Goal: Information Seeking & Learning: Learn about a topic

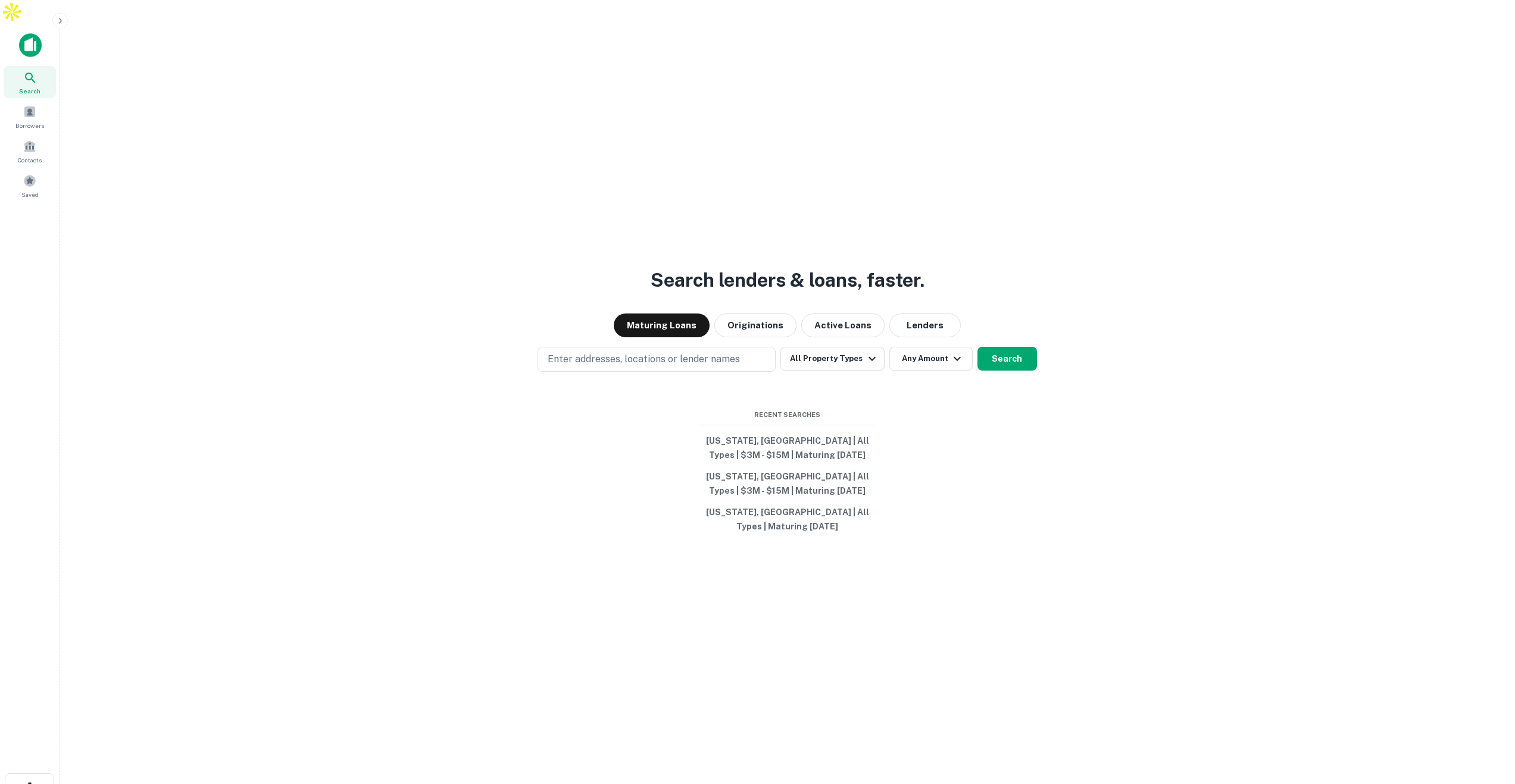
click at [1141, 505] on div "Search lenders & loans, faster. Maturing Loans Originations Active Loans Lender…" at bounding box center [787, 444] width 1436 height 784
click at [662, 314] on button "Maturing Loans" at bounding box center [662, 326] width 96 height 24
click at [676, 314] on button "Maturing Loans" at bounding box center [662, 326] width 96 height 24
click at [865, 352] on icon "button" at bounding box center [872, 359] width 14 height 14
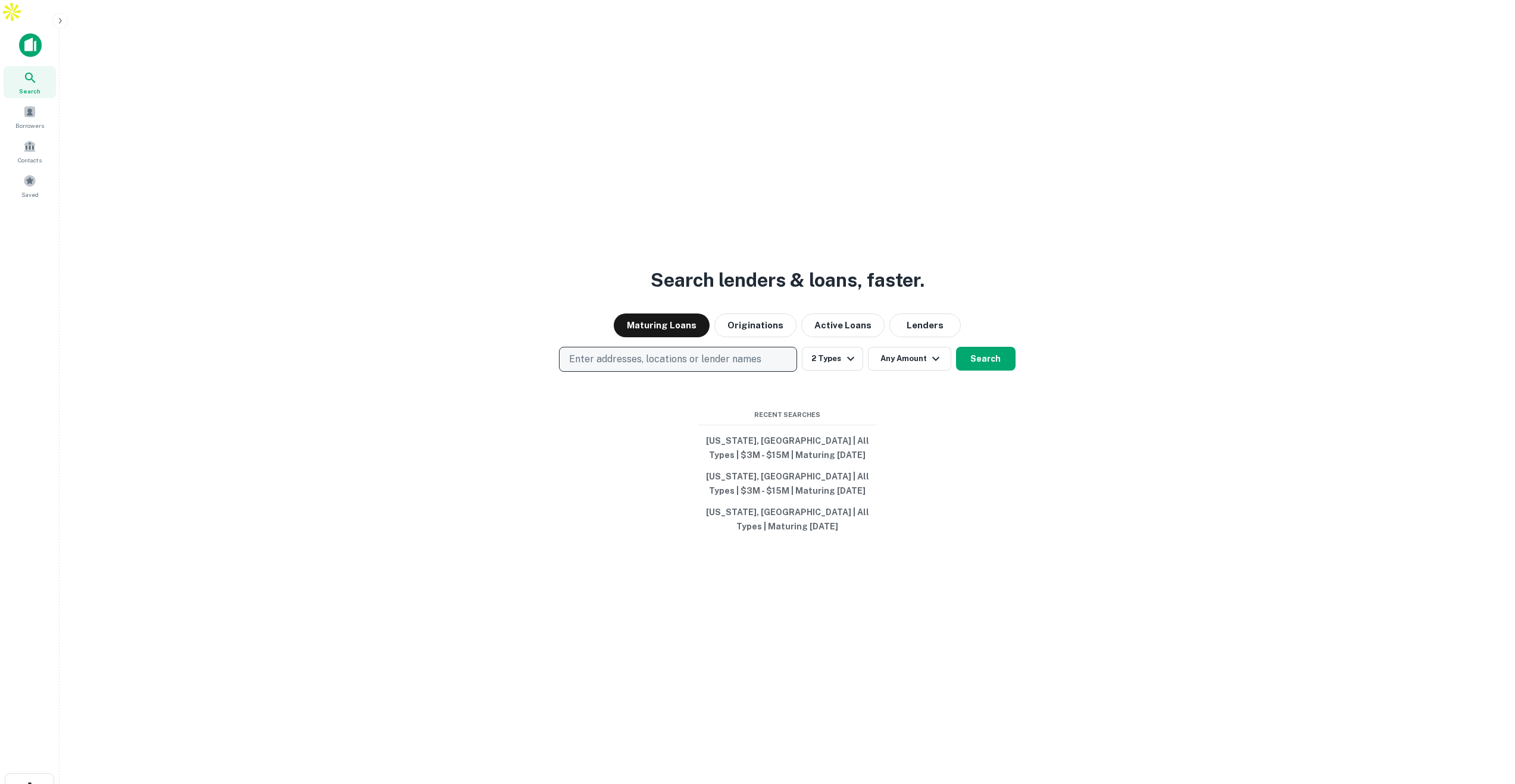
click at [660, 352] on p "Enter addresses, locations or lender names" at bounding box center [665, 359] width 193 height 14
type input "*******"
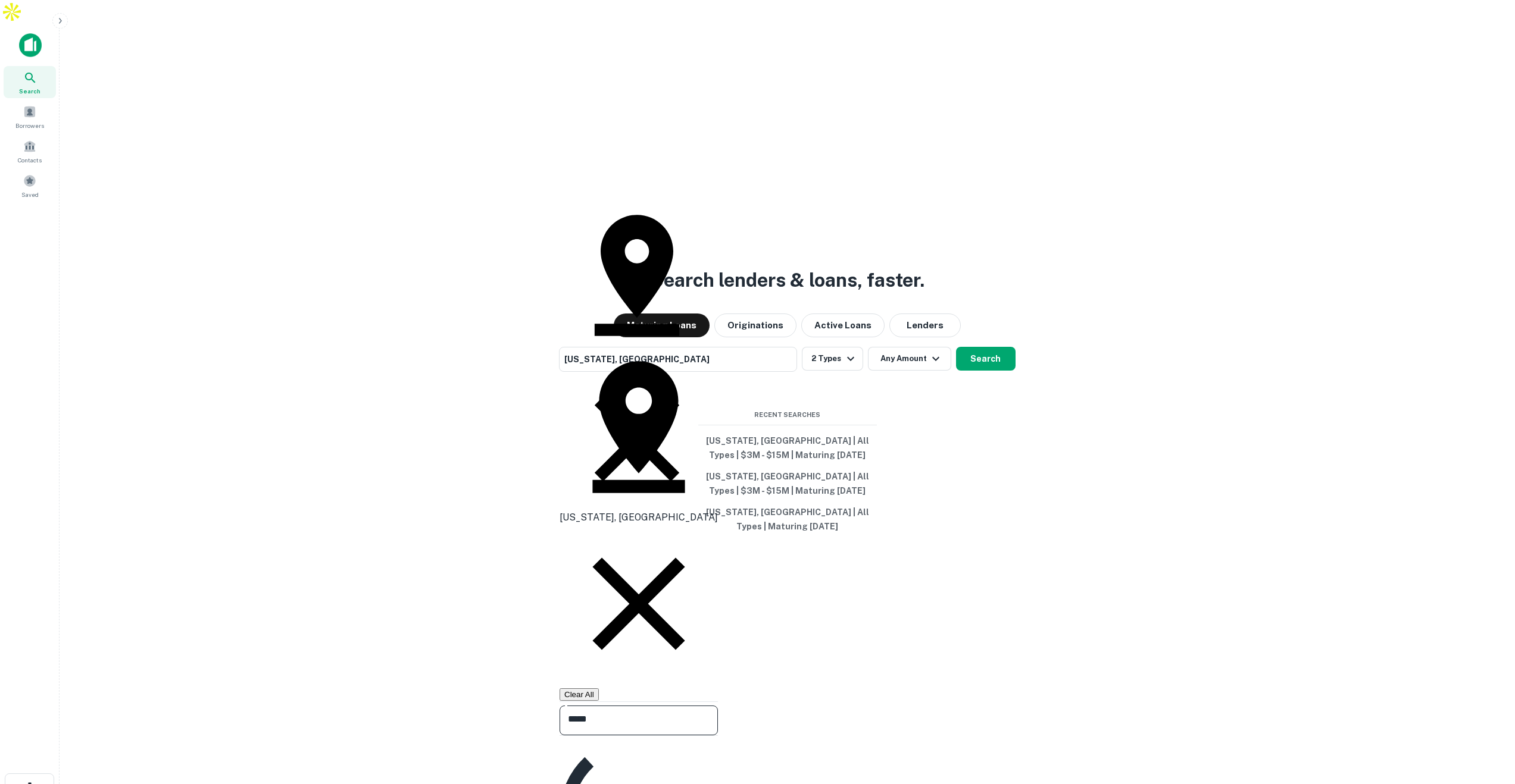
type input "******"
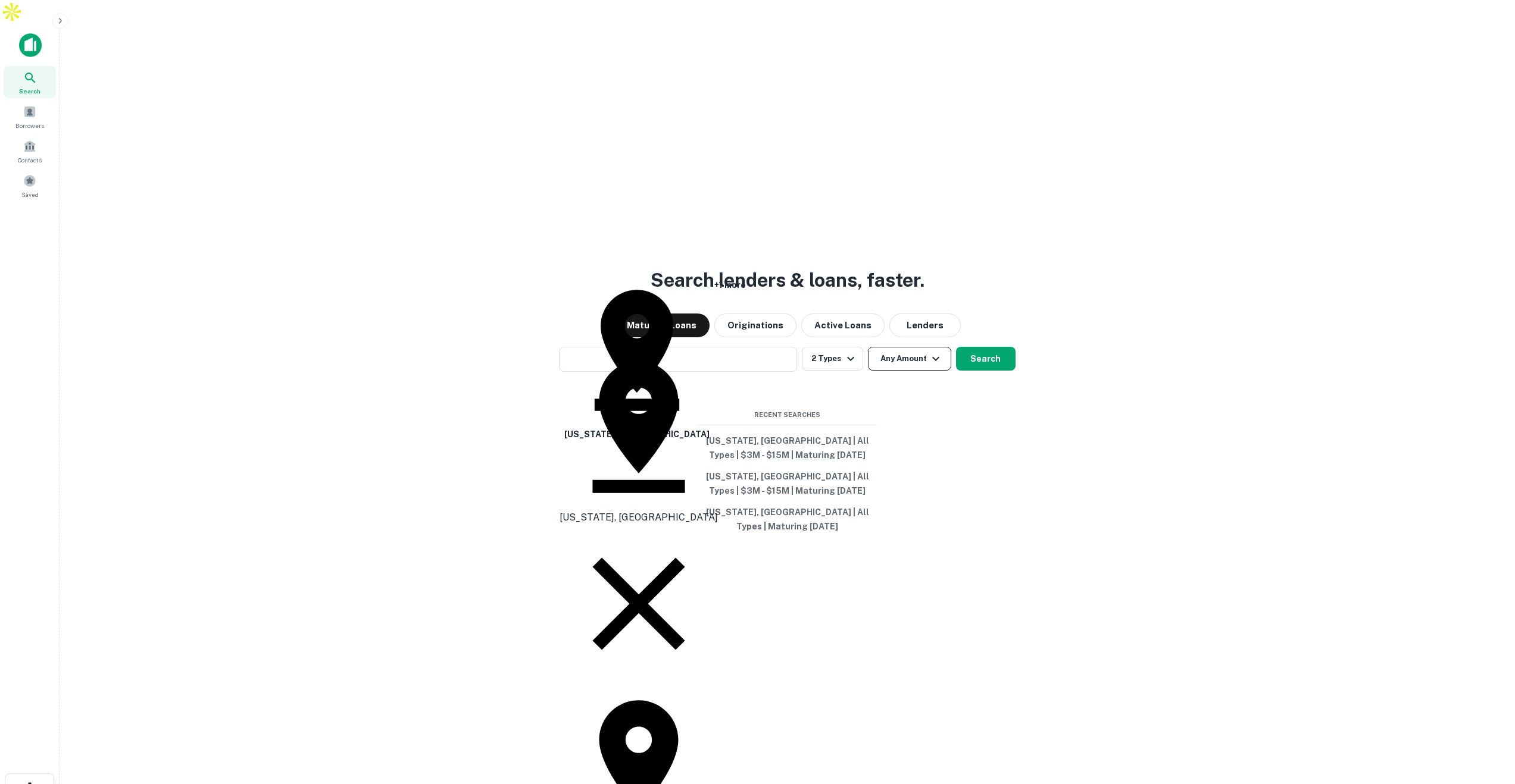
click at [919, 347] on button "Any Amount" at bounding box center [909, 359] width 83 height 24
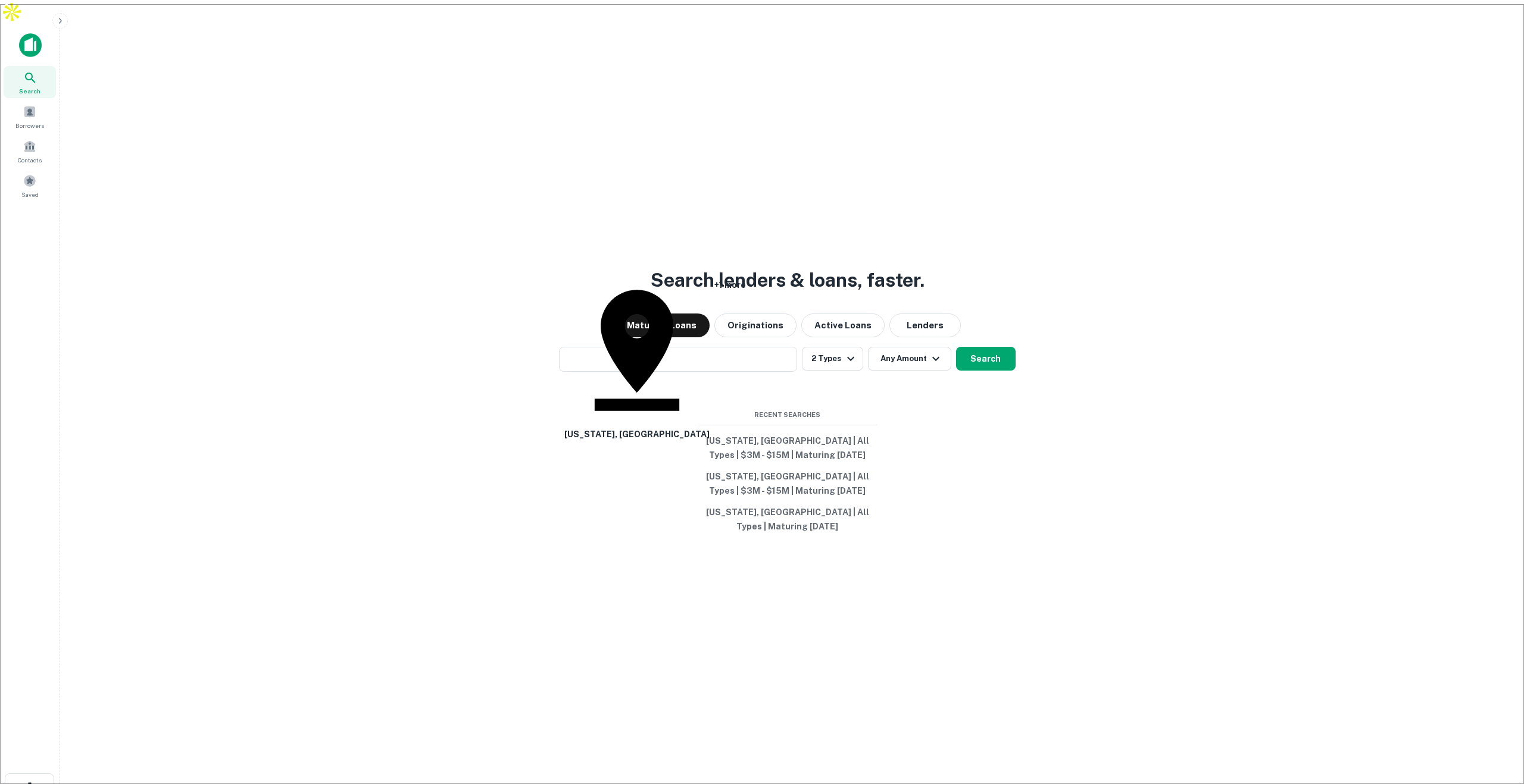
type input "********"
type input "*******"
drag, startPoint x: 1030, startPoint y: 507, endPoint x: 978, endPoint y: 486, distance: 56.1
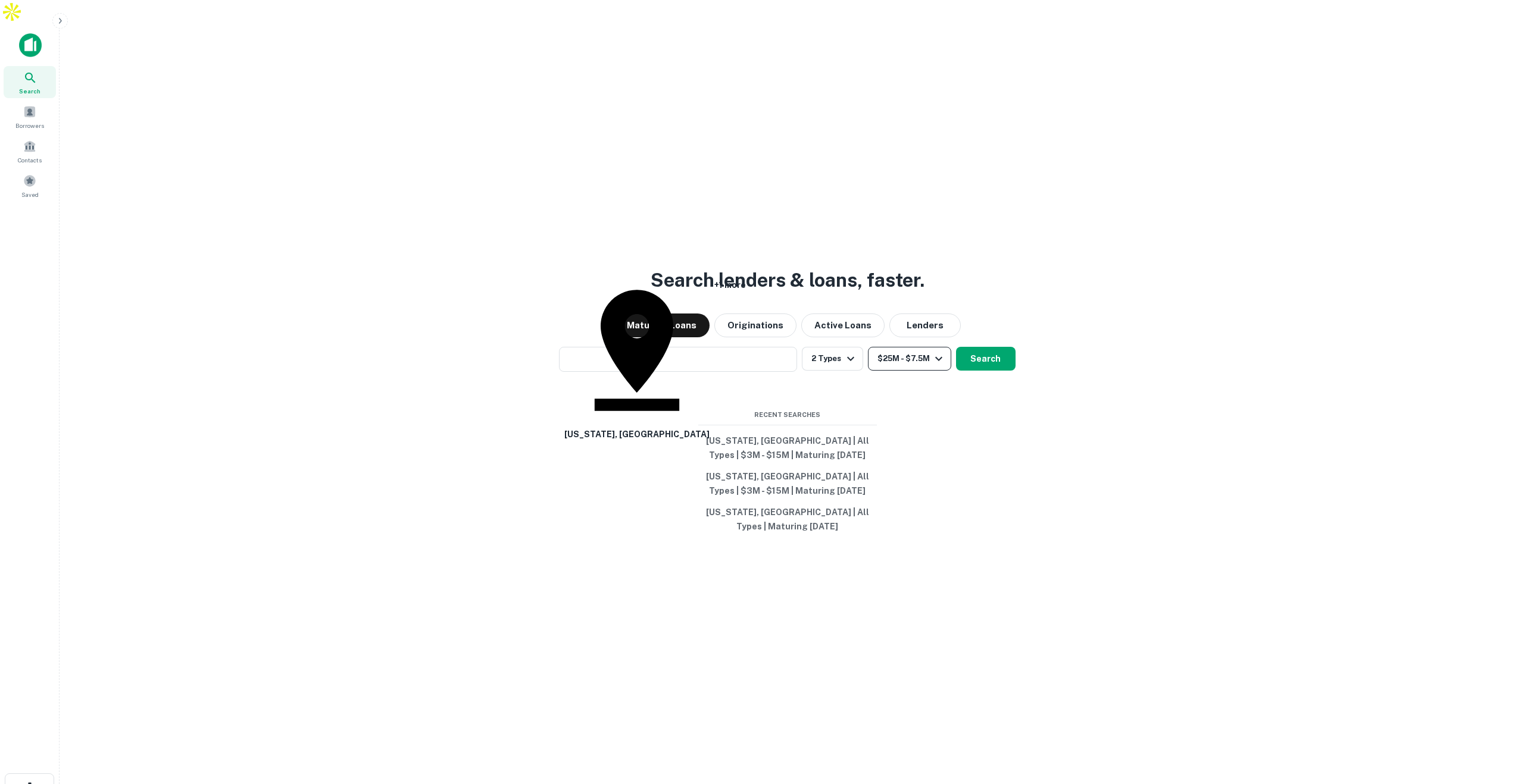
click at [887, 347] on button "$25M - $7.5M" at bounding box center [909, 359] width 83 height 24
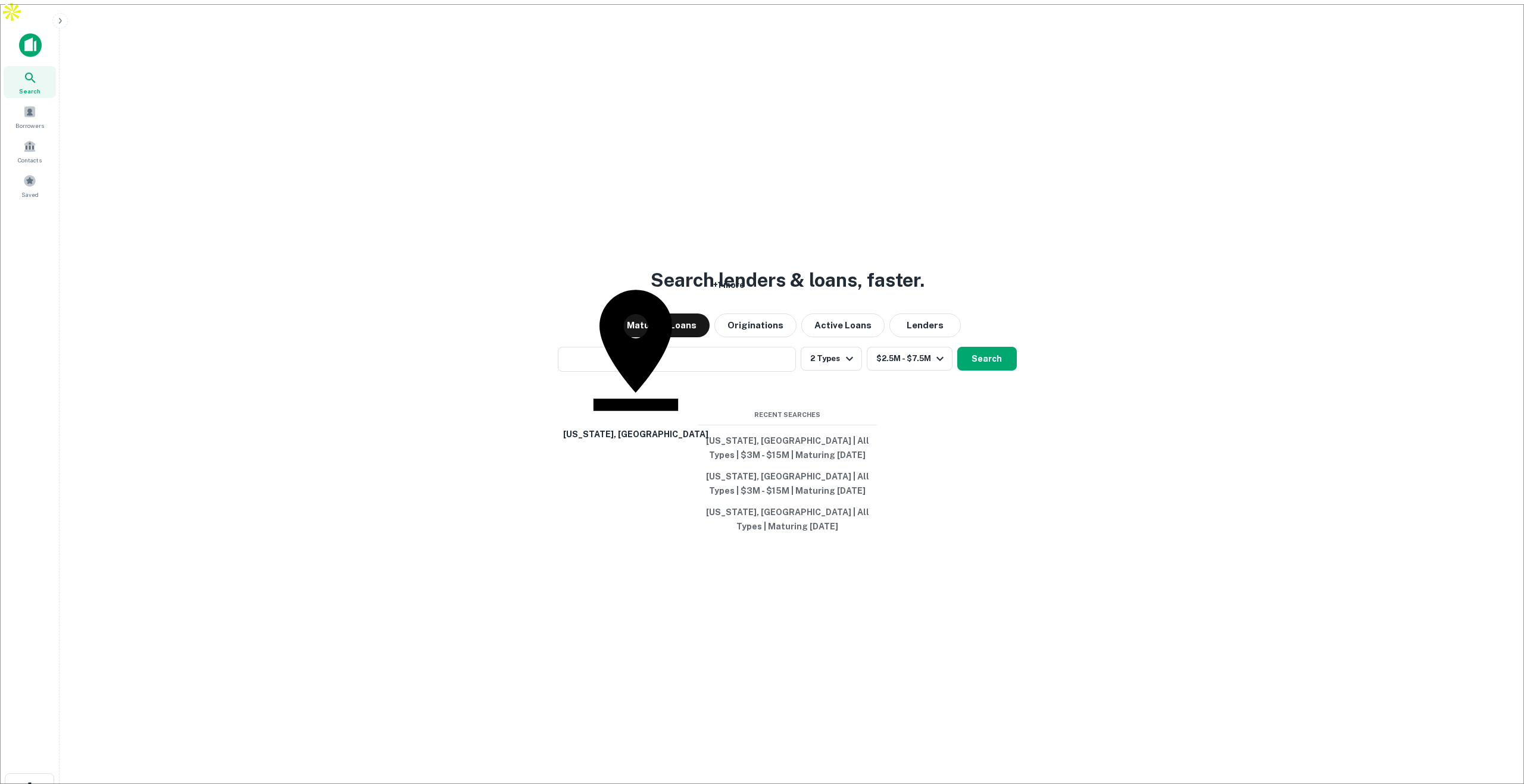
type input "*******"
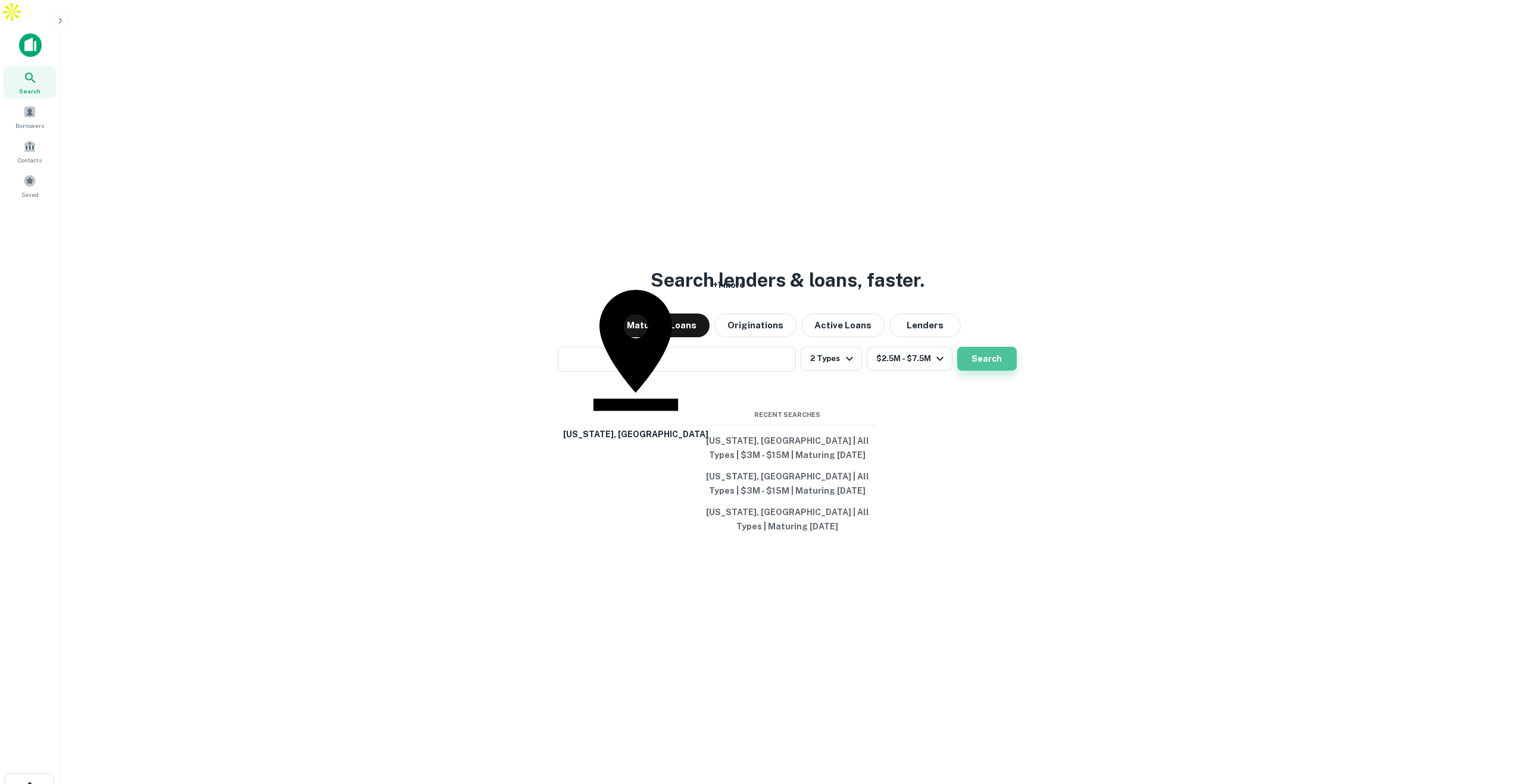
click at [991, 347] on button "Search" at bounding box center [986, 359] width 60 height 24
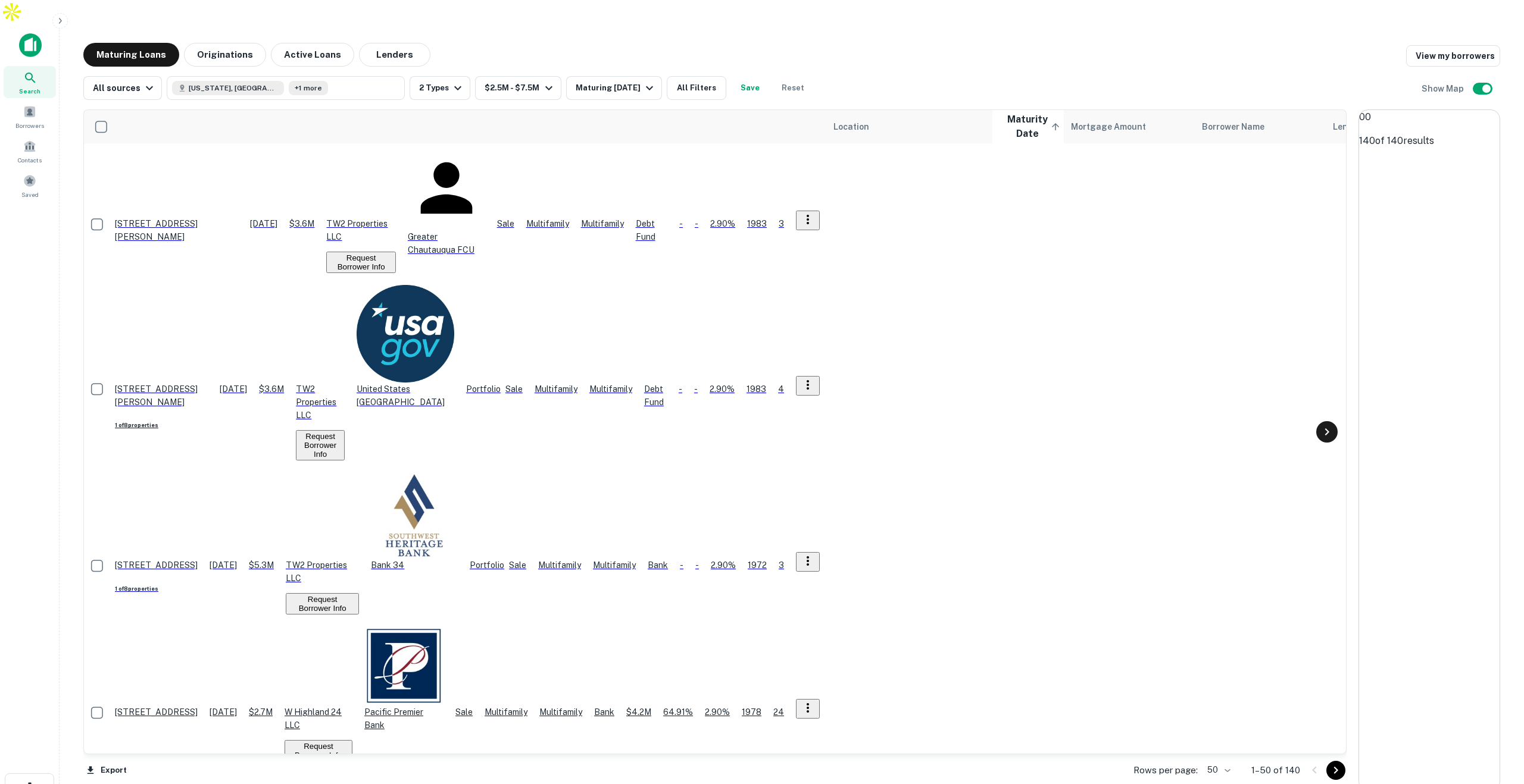
click at [1326, 425] on icon at bounding box center [1326, 431] width 14 height 14
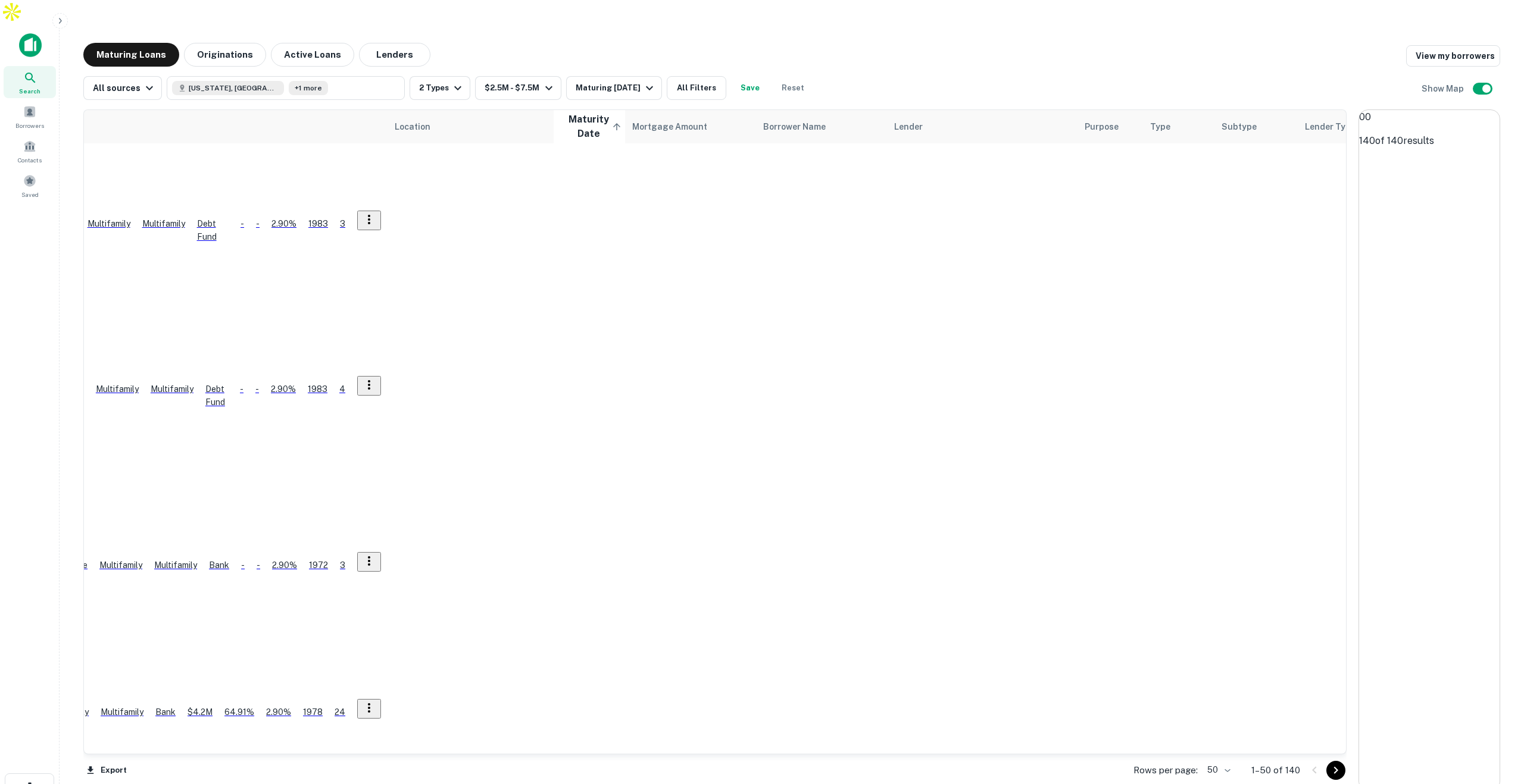
scroll to position [0, 441]
click at [1229, 748] on body "Search Borrowers Contacts Saved Maturing Loans Originations Active Loans Lender…" at bounding box center [762, 392] width 1524 height 784
type input "***"
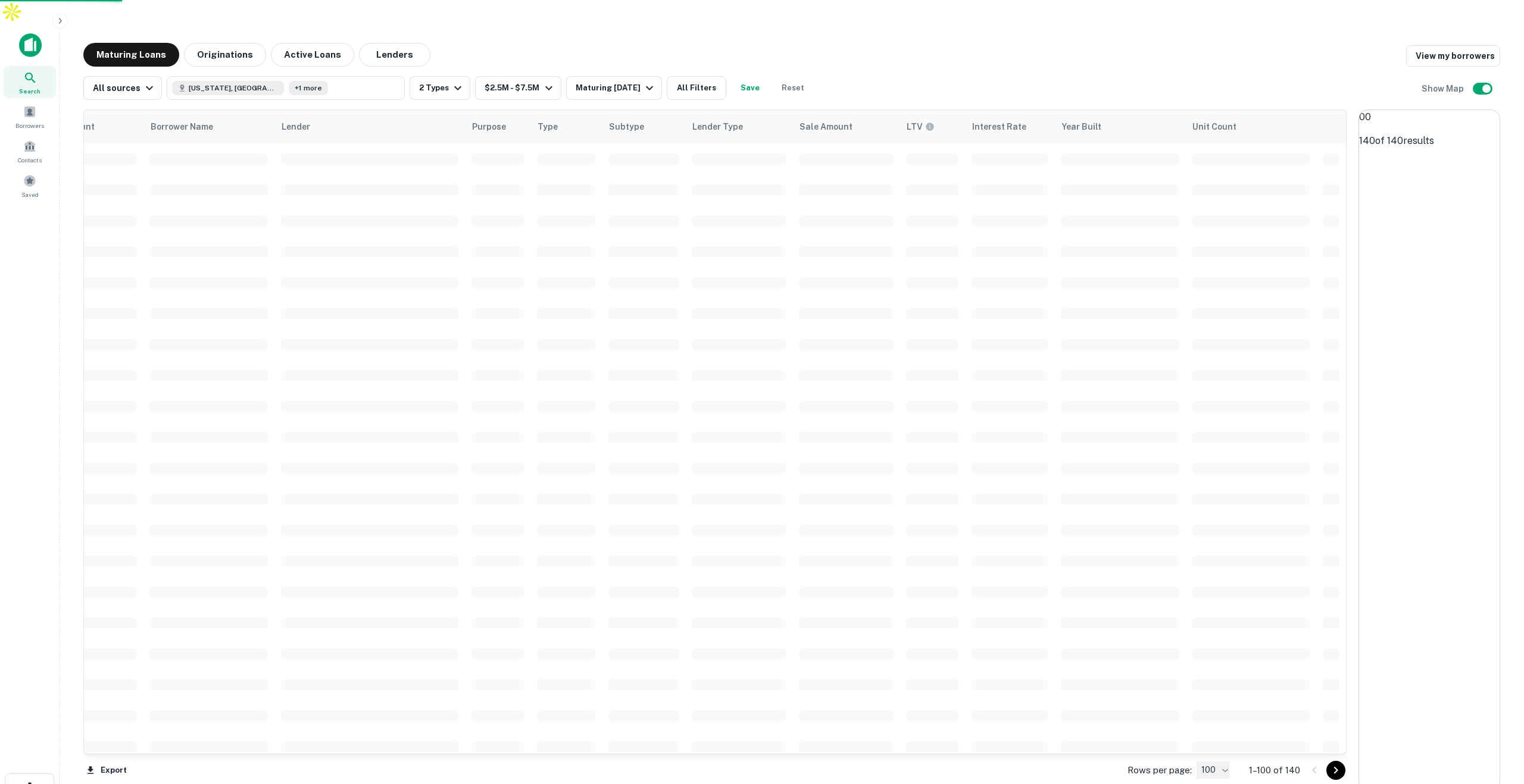
scroll to position [0, 382]
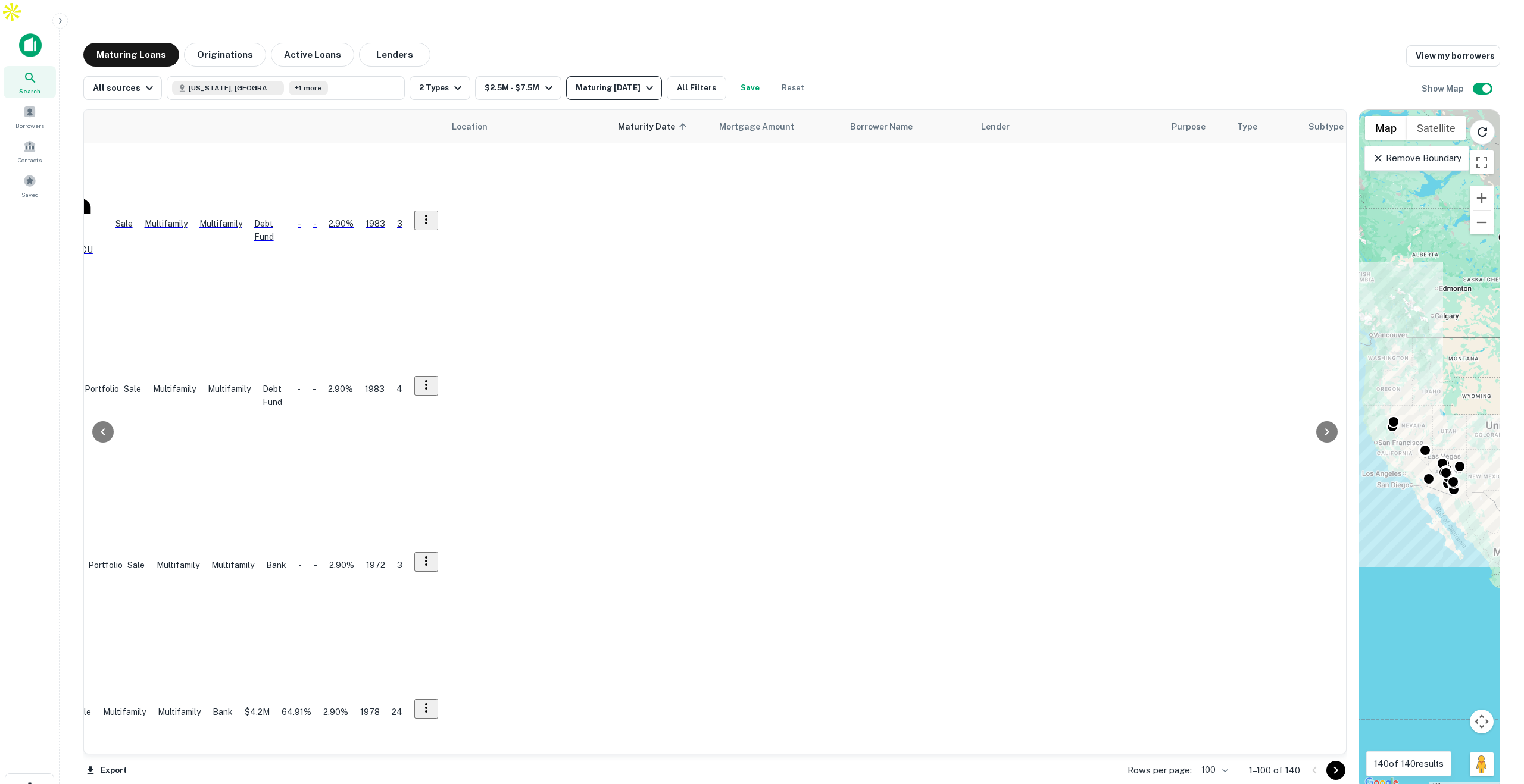
click at [627, 81] on div "Maturing In 1 Year" at bounding box center [616, 87] width 81 height 14
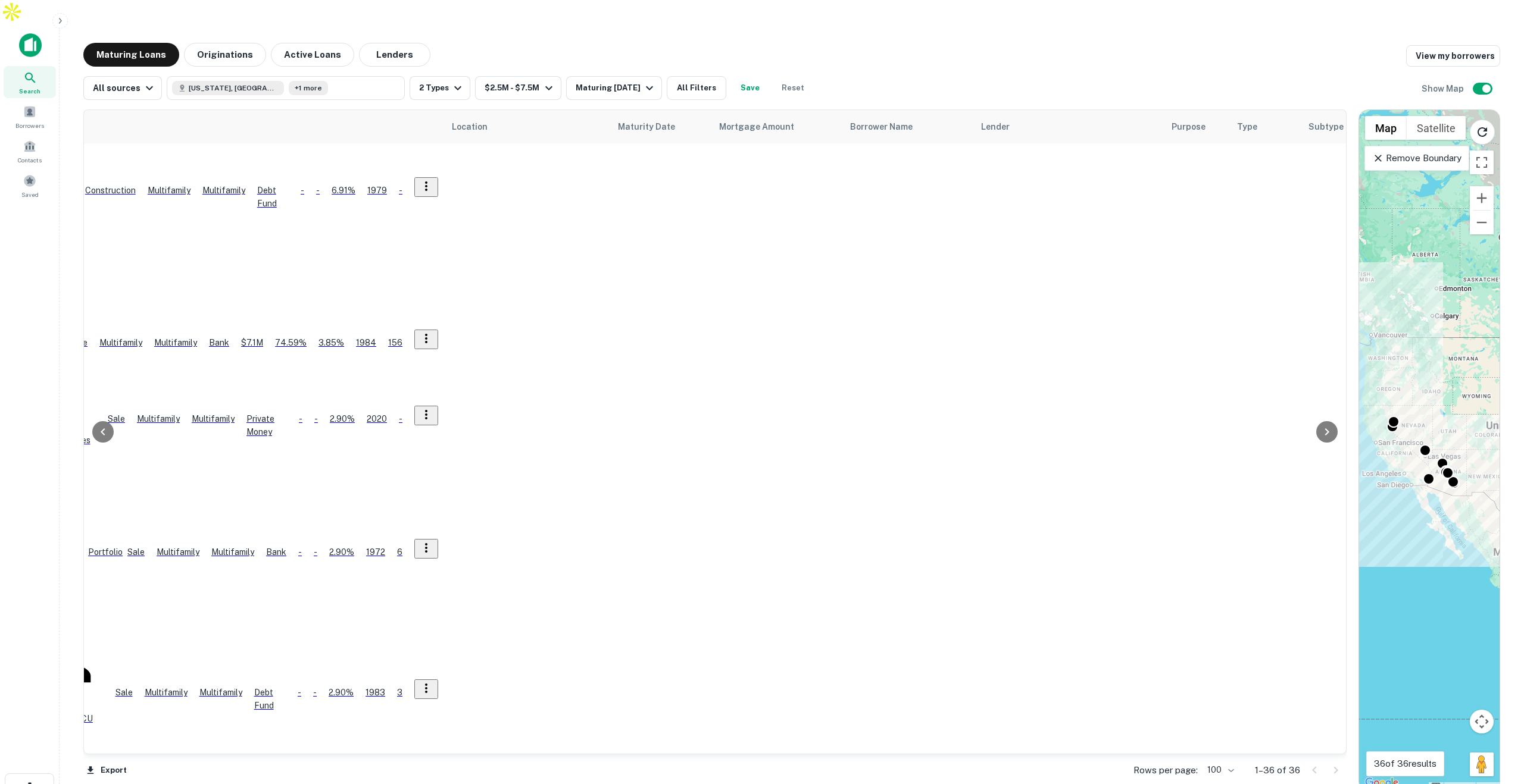
scroll to position [0, 382]
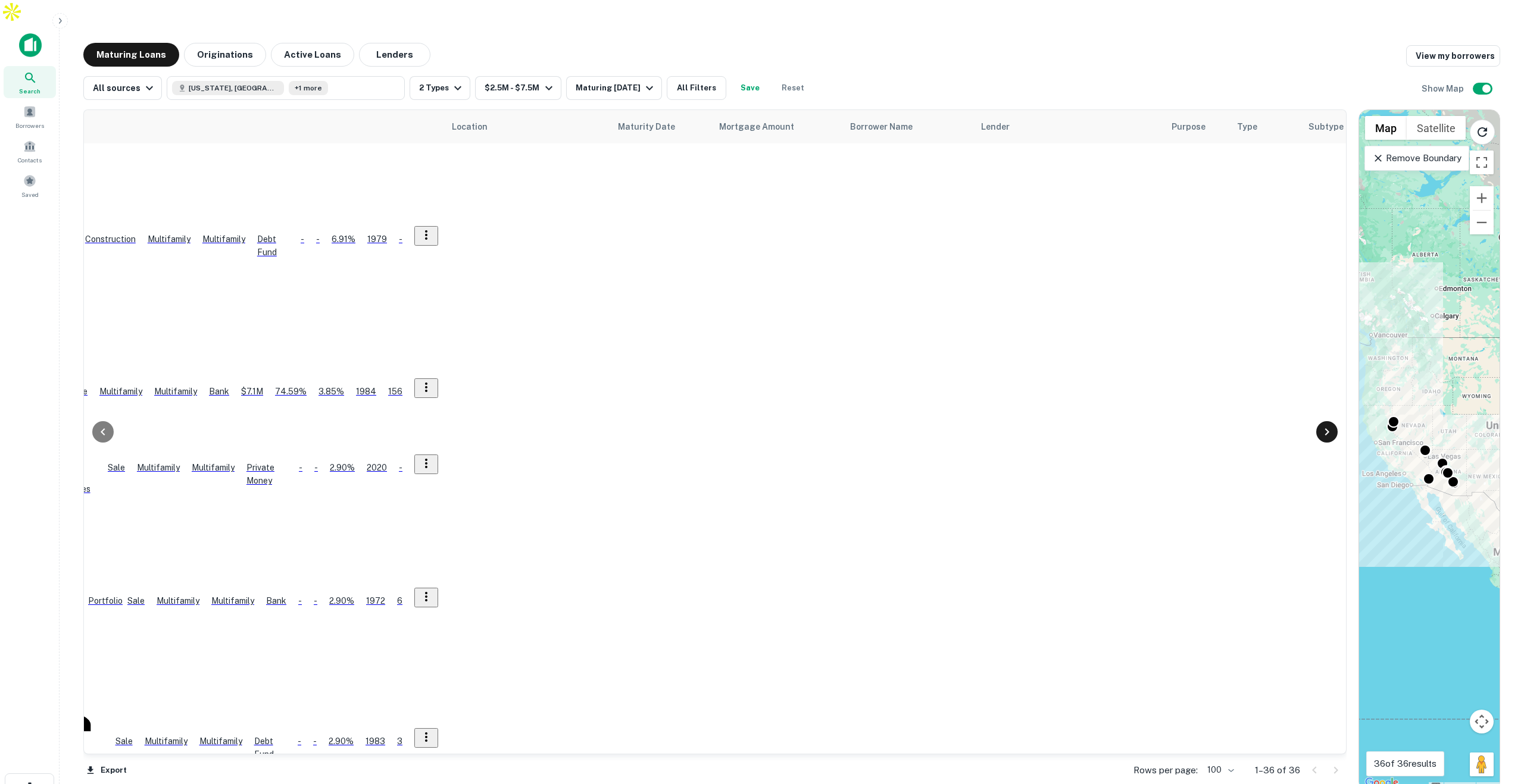
click at [1326, 425] on icon at bounding box center [1326, 431] width 14 height 14
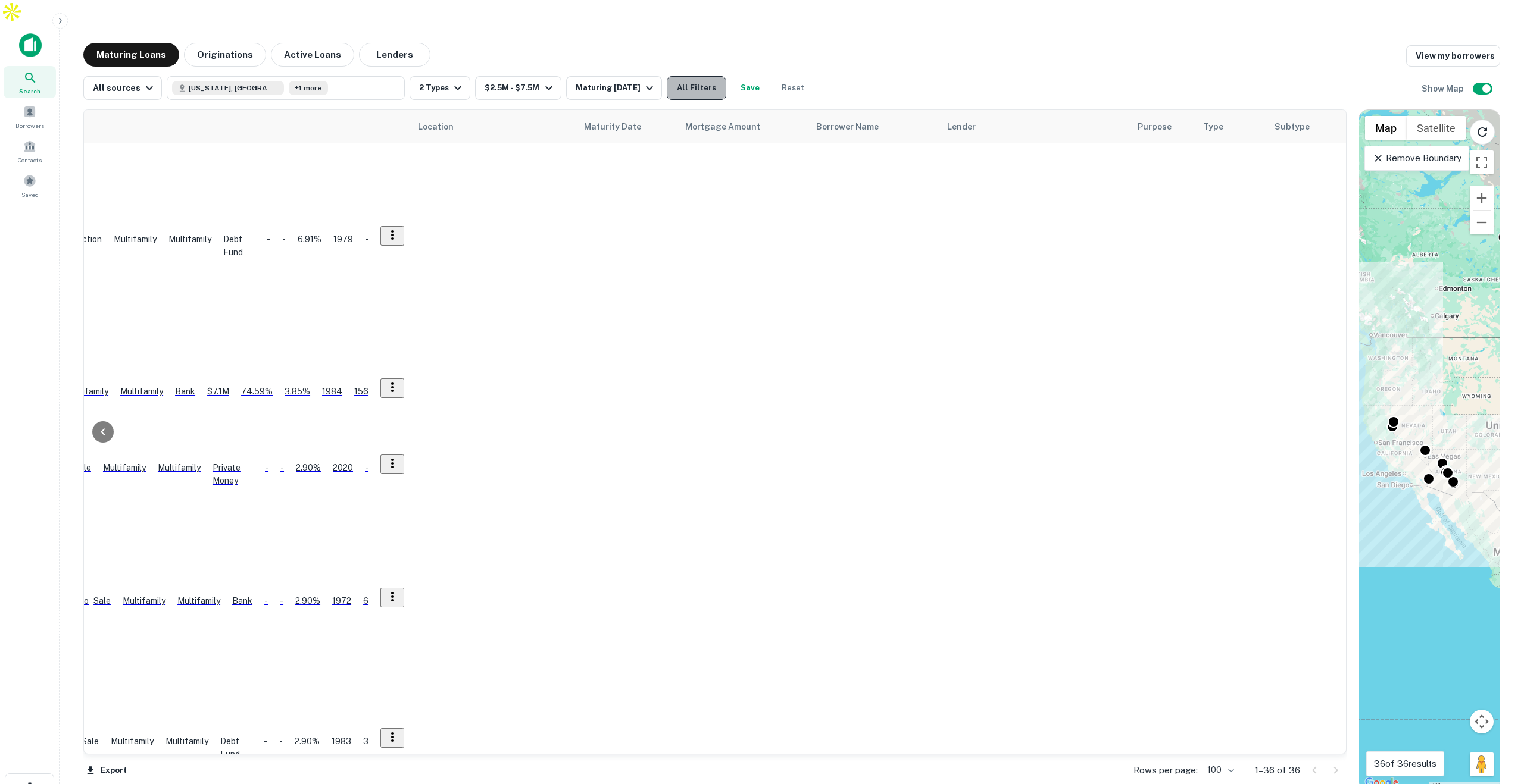
click at [707, 76] on button "All Filters" at bounding box center [696, 88] width 60 height 24
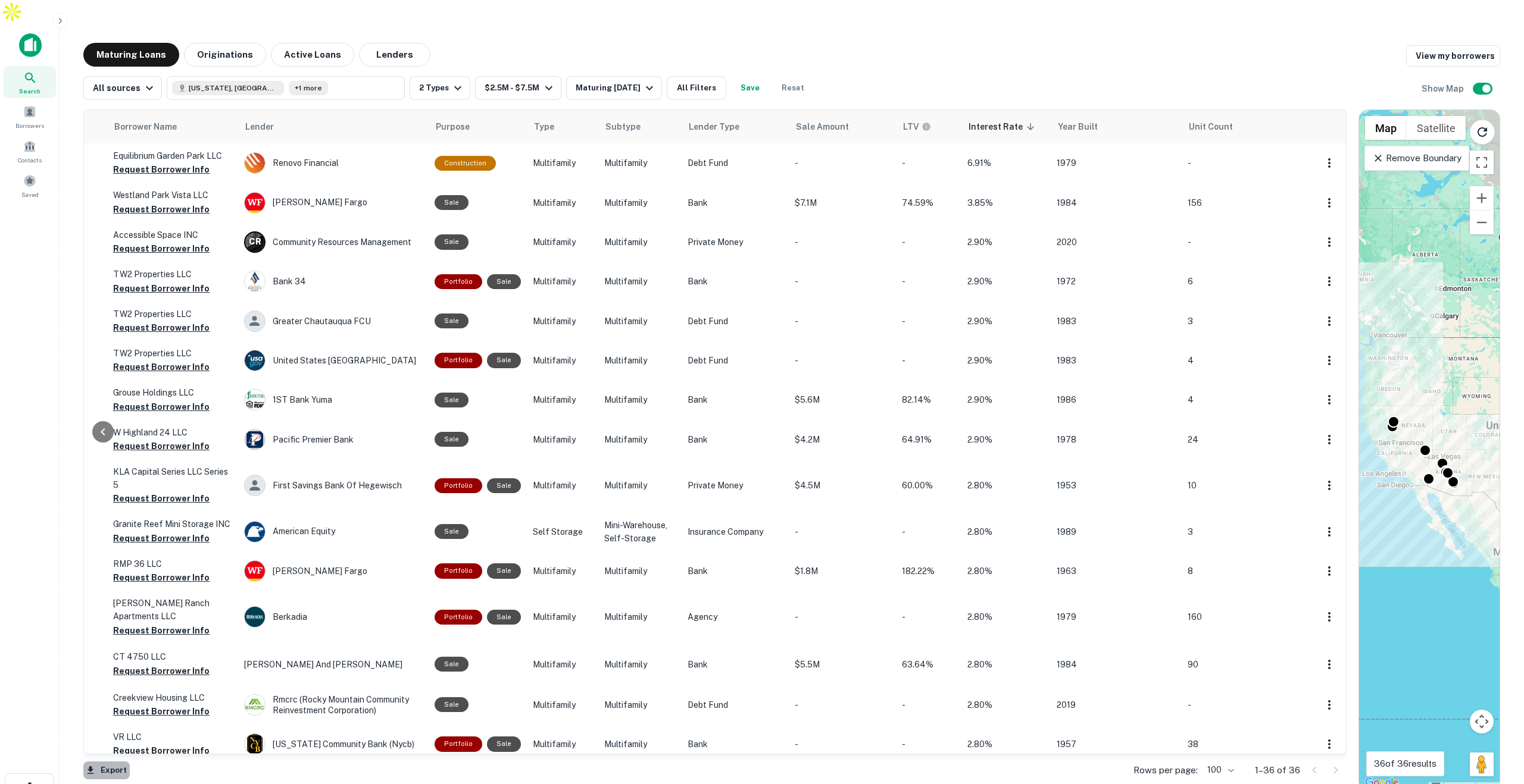
click at [105, 762] on button "Export" at bounding box center [106, 771] width 46 height 18
click at [111, 762] on button "Export" at bounding box center [106, 771] width 46 height 18
click at [127, 738] on li "Export as CSV" at bounding box center [132, 786] width 99 height 118
click at [17, 101] on span at bounding box center [10, 107] width 13 height 13
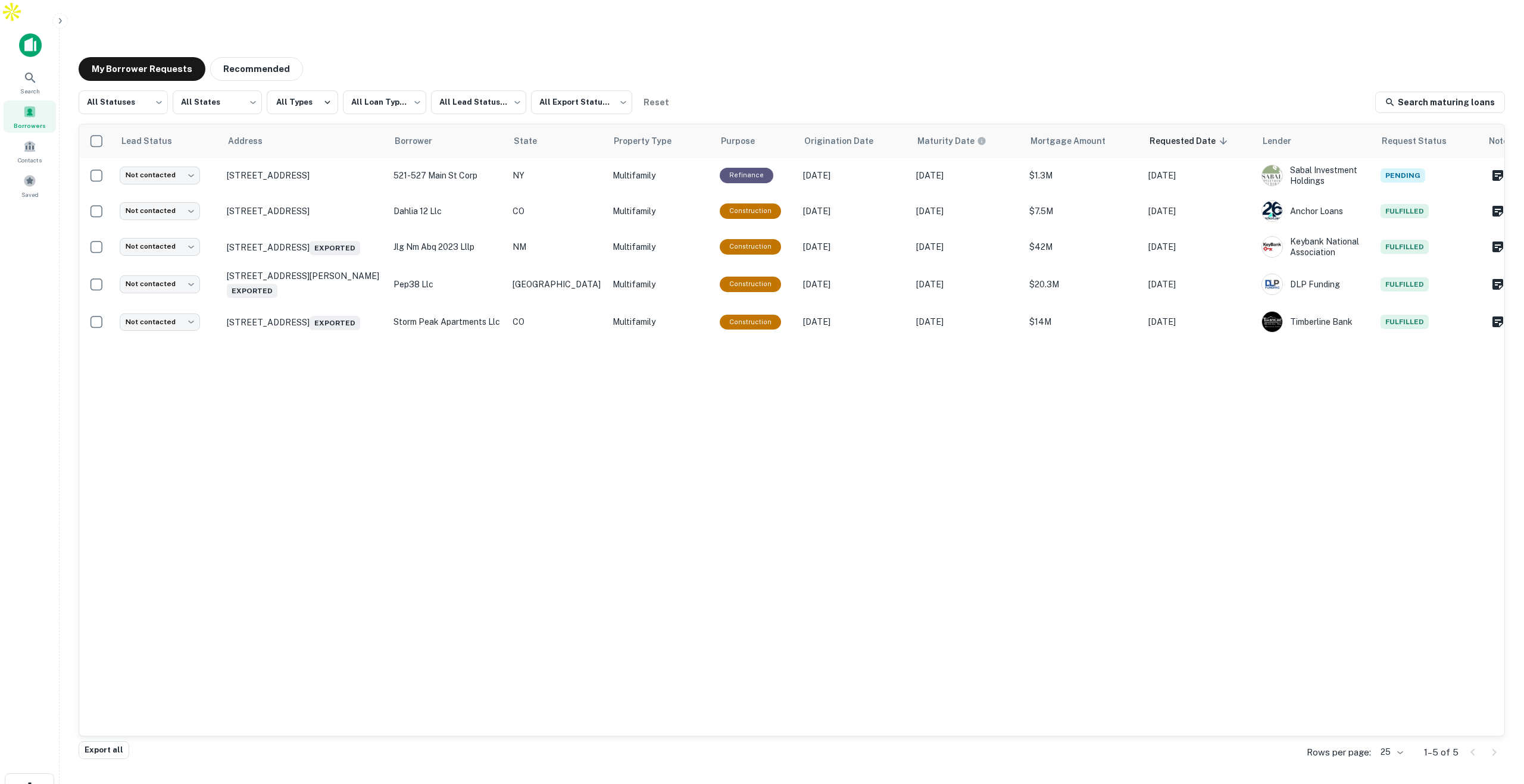
click at [29, 105] on span at bounding box center [30, 112] width 13 height 13
click at [32, 135] on div "Contacts" at bounding box center [29, 151] width 52 height 32
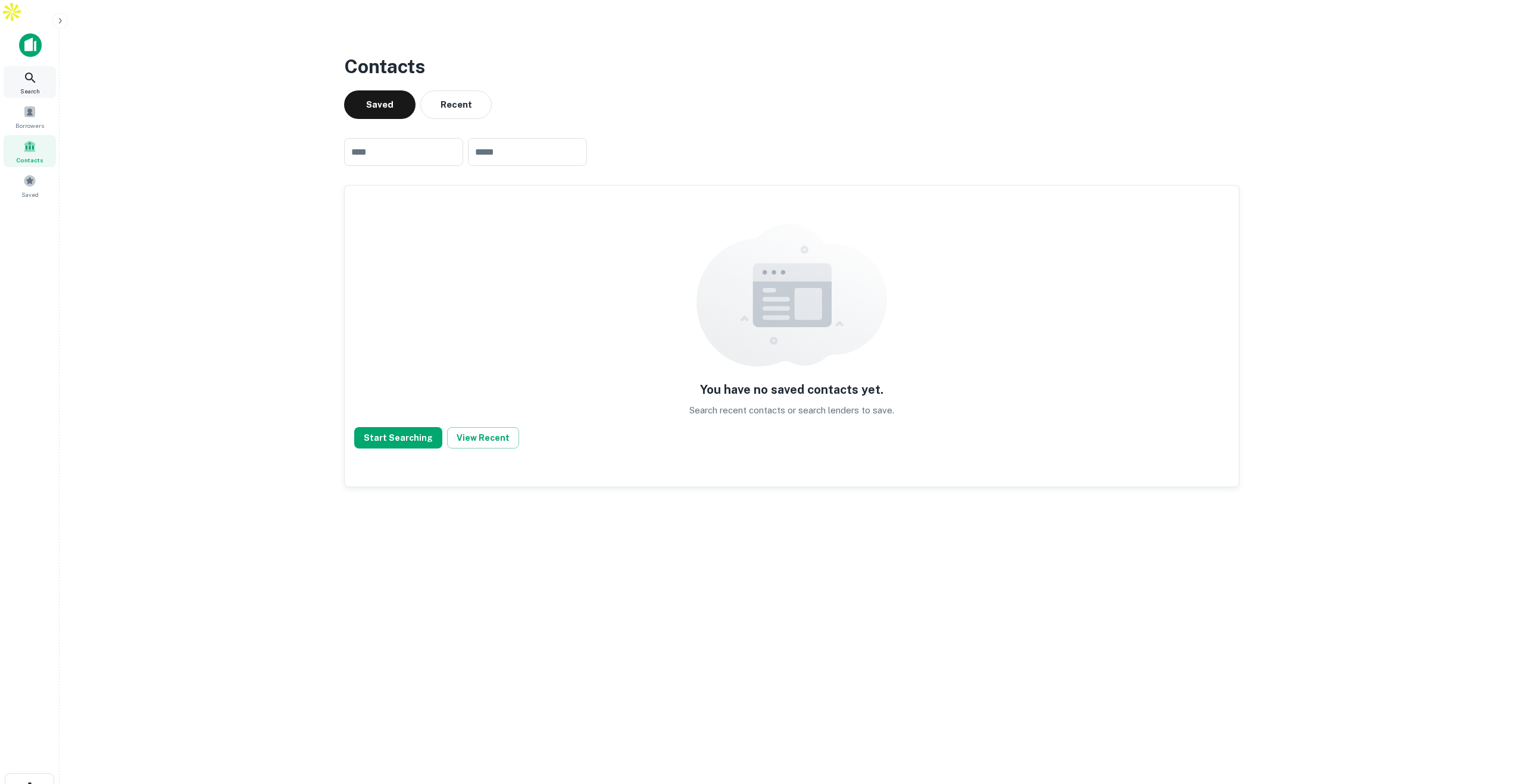
click at [31, 71] on icon at bounding box center [30, 77] width 14 height 14
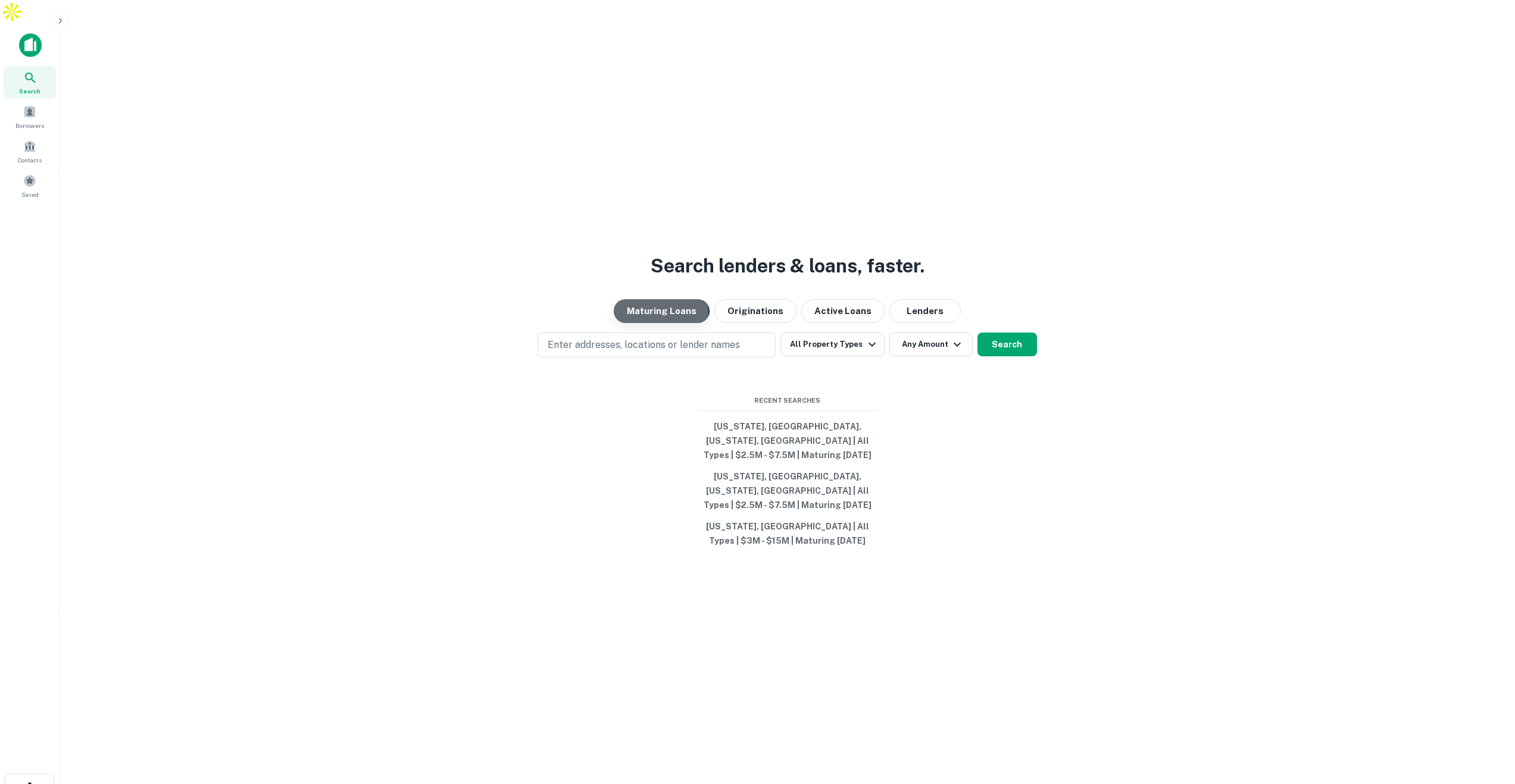
click at [660, 303] on button "Maturing Loans" at bounding box center [662, 311] width 96 height 24
click at [782, 425] on button "[US_STATE], [GEOGRAPHIC_DATA], [US_STATE], [GEOGRAPHIC_DATA] | All Types | $2.5…" at bounding box center [787, 441] width 179 height 50
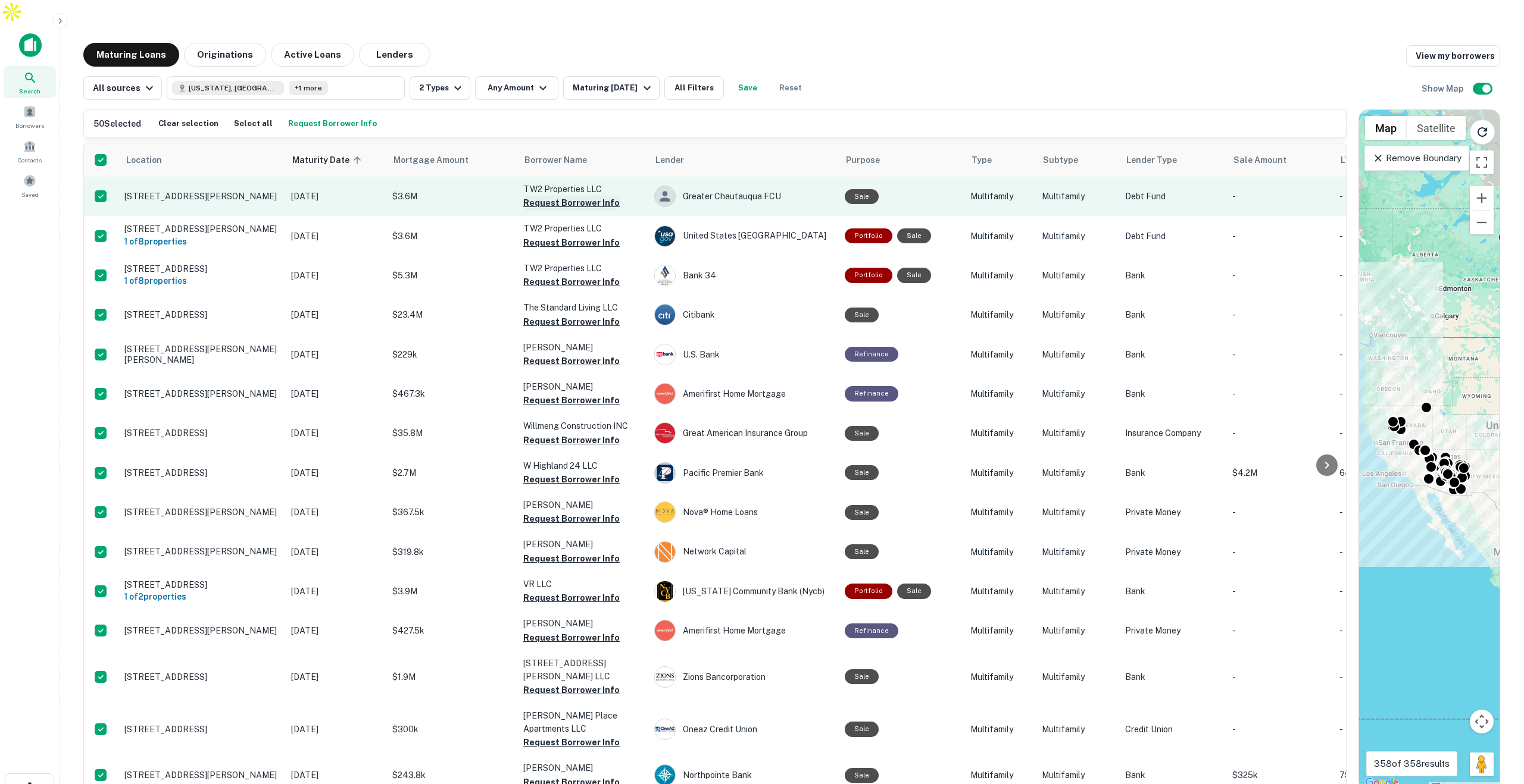
click at [553, 195] on button "Request Borrower Info" at bounding box center [571, 202] width 96 height 14
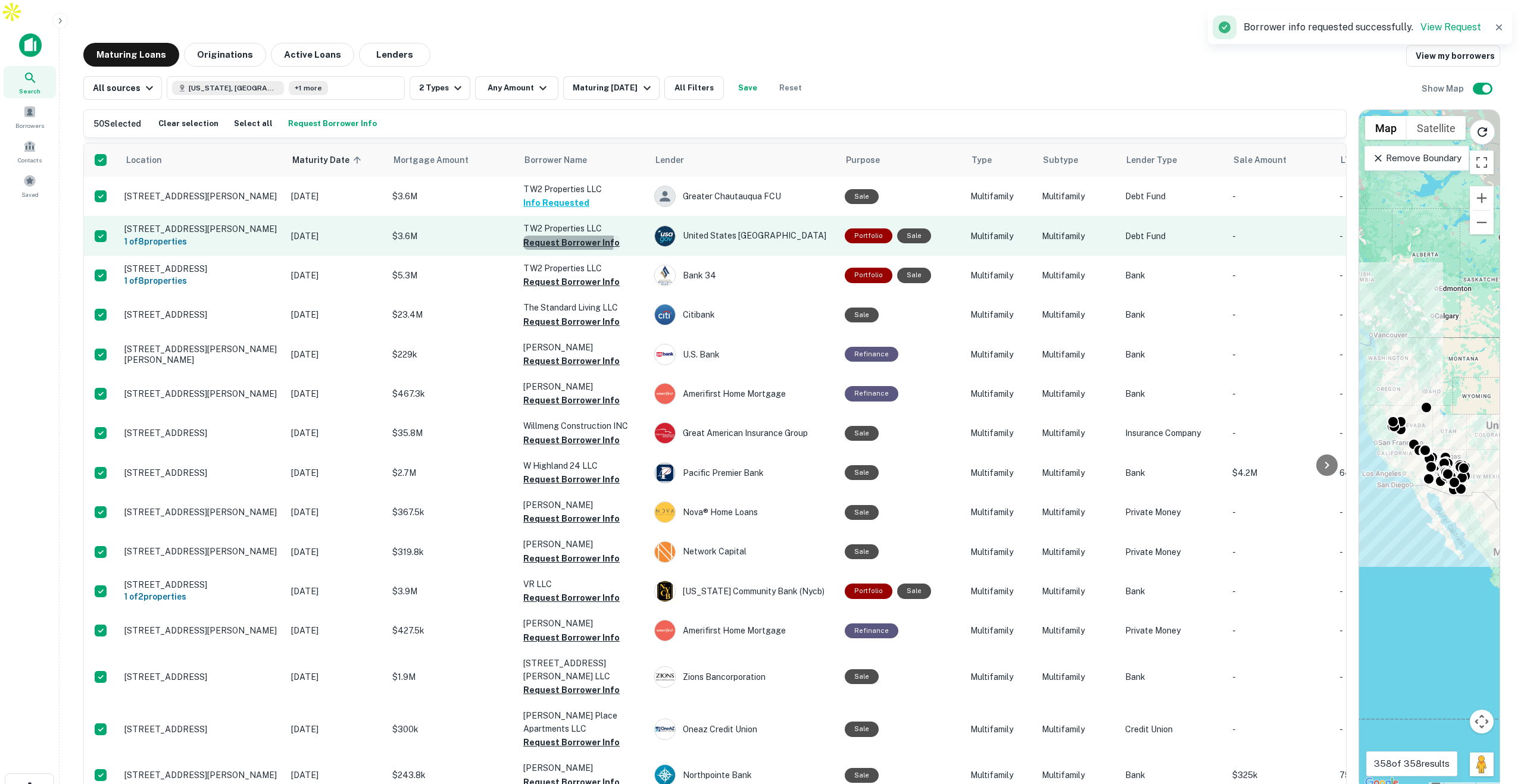
click at [543, 236] on button "Request Borrower Info" at bounding box center [571, 242] width 96 height 14
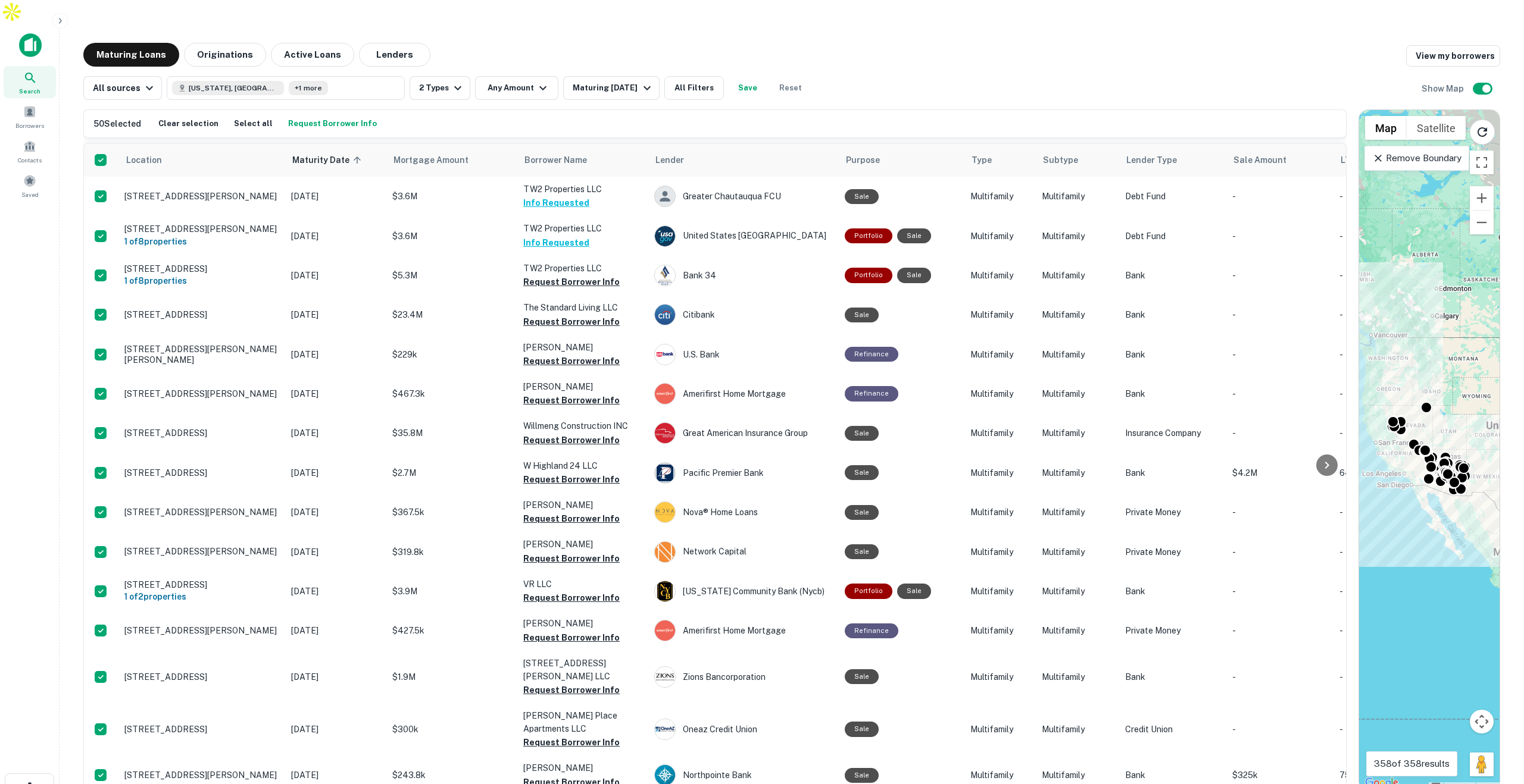
click at [307, 115] on button "Request Borrower Info" at bounding box center [332, 123] width 95 height 18
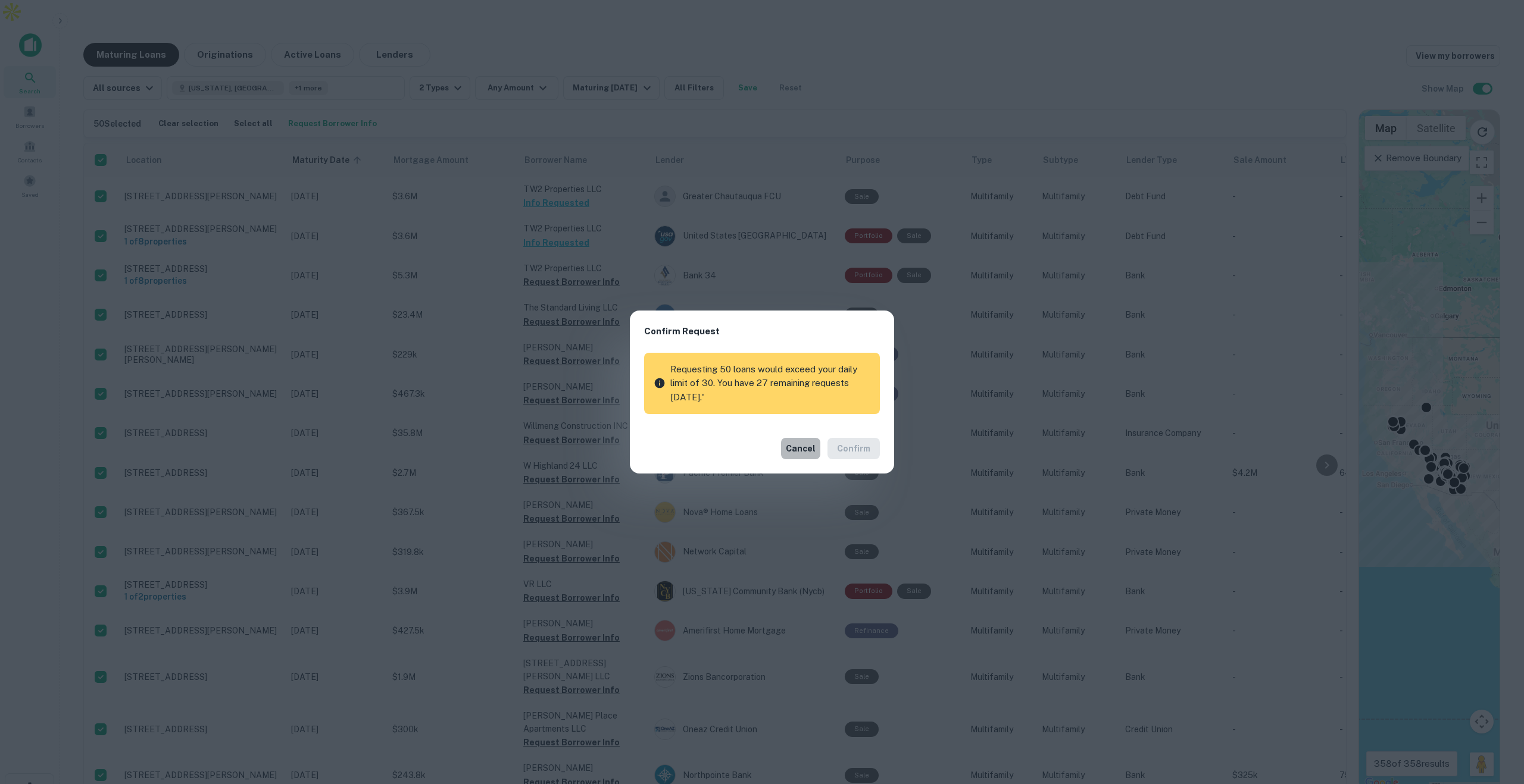
click at [796, 449] on button "Cancel" at bounding box center [801, 448] width 39 height 21
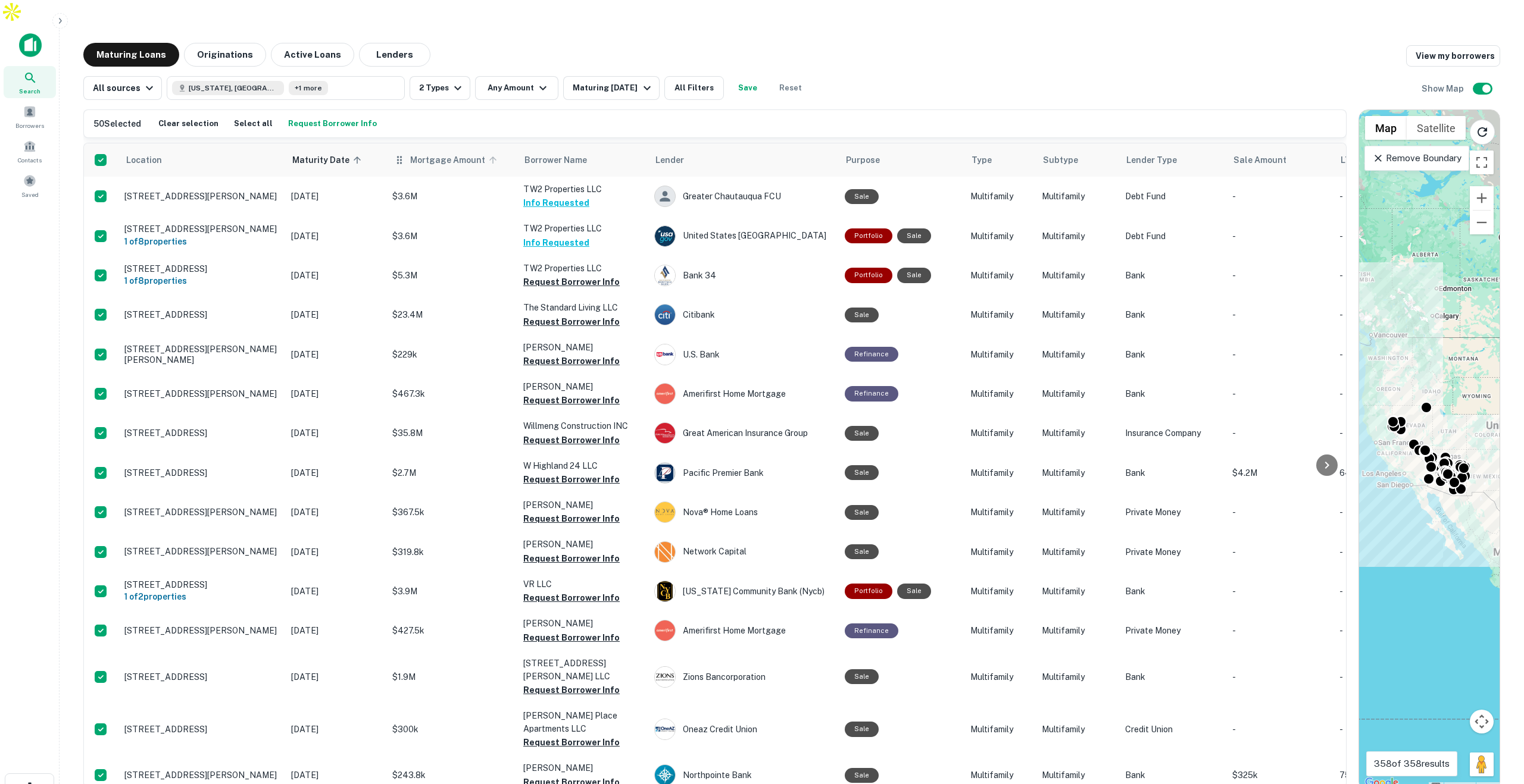
click at [459, 153] on span "Mortgage Amount" at bounding box center [455, 159] width 90 height 14
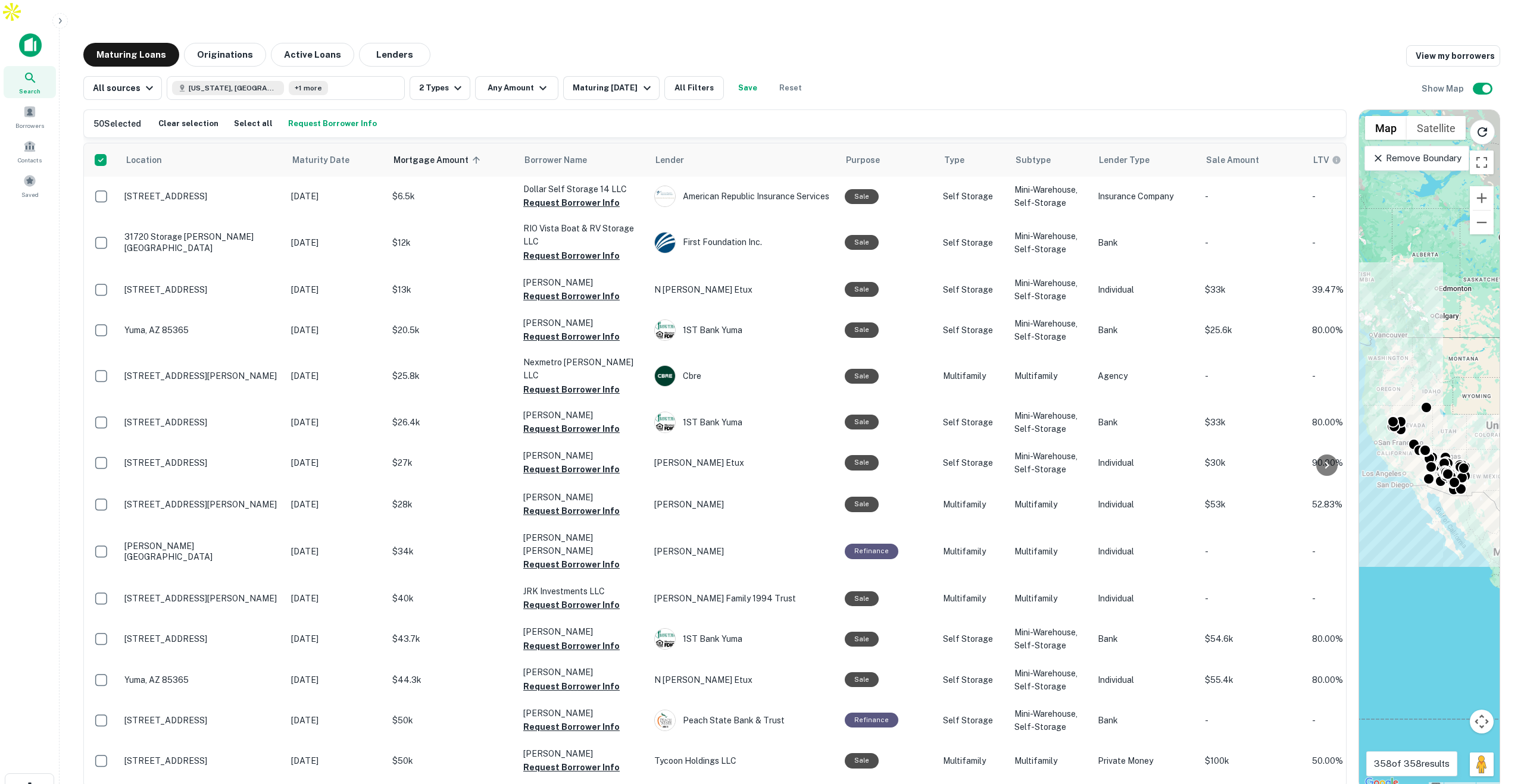
click at [459, 153] on span "Mortgage Amount sorted ascending" at bounding box center [438, 159] width 90 height 14
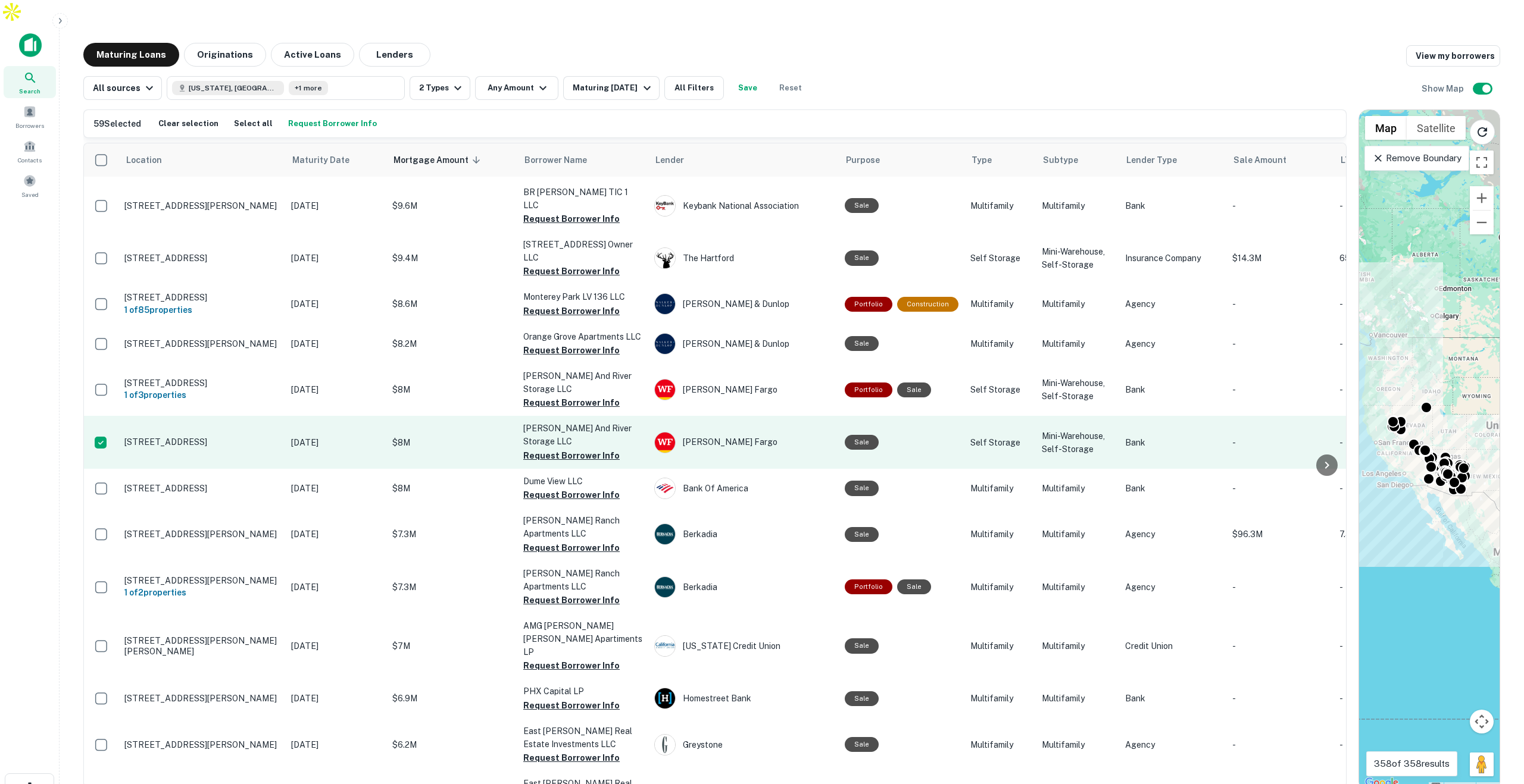
scroll to position [1551, 0]
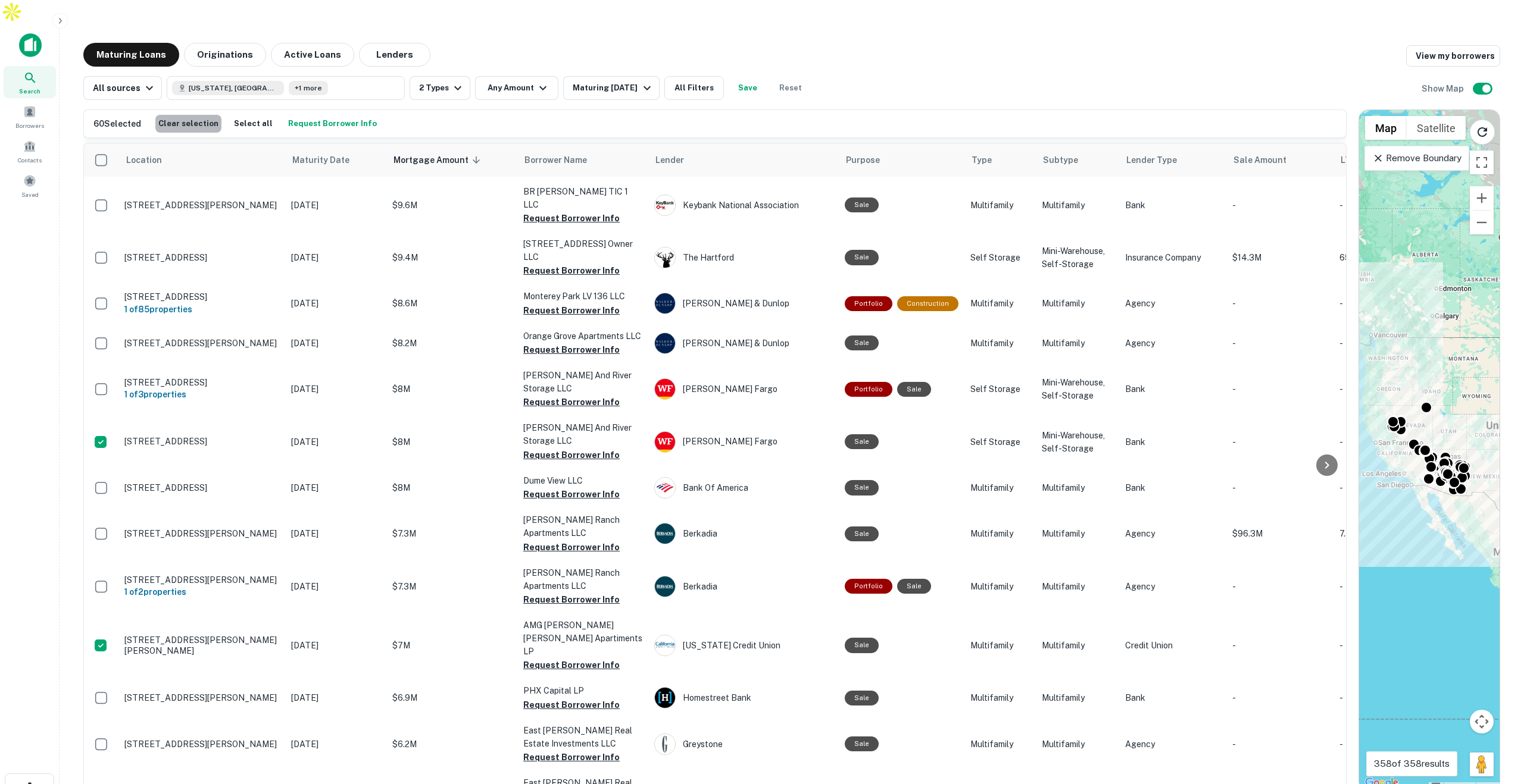
click at [198, 115] on button "Clear selection" at bounding box center [188, 123] width 66 height 18
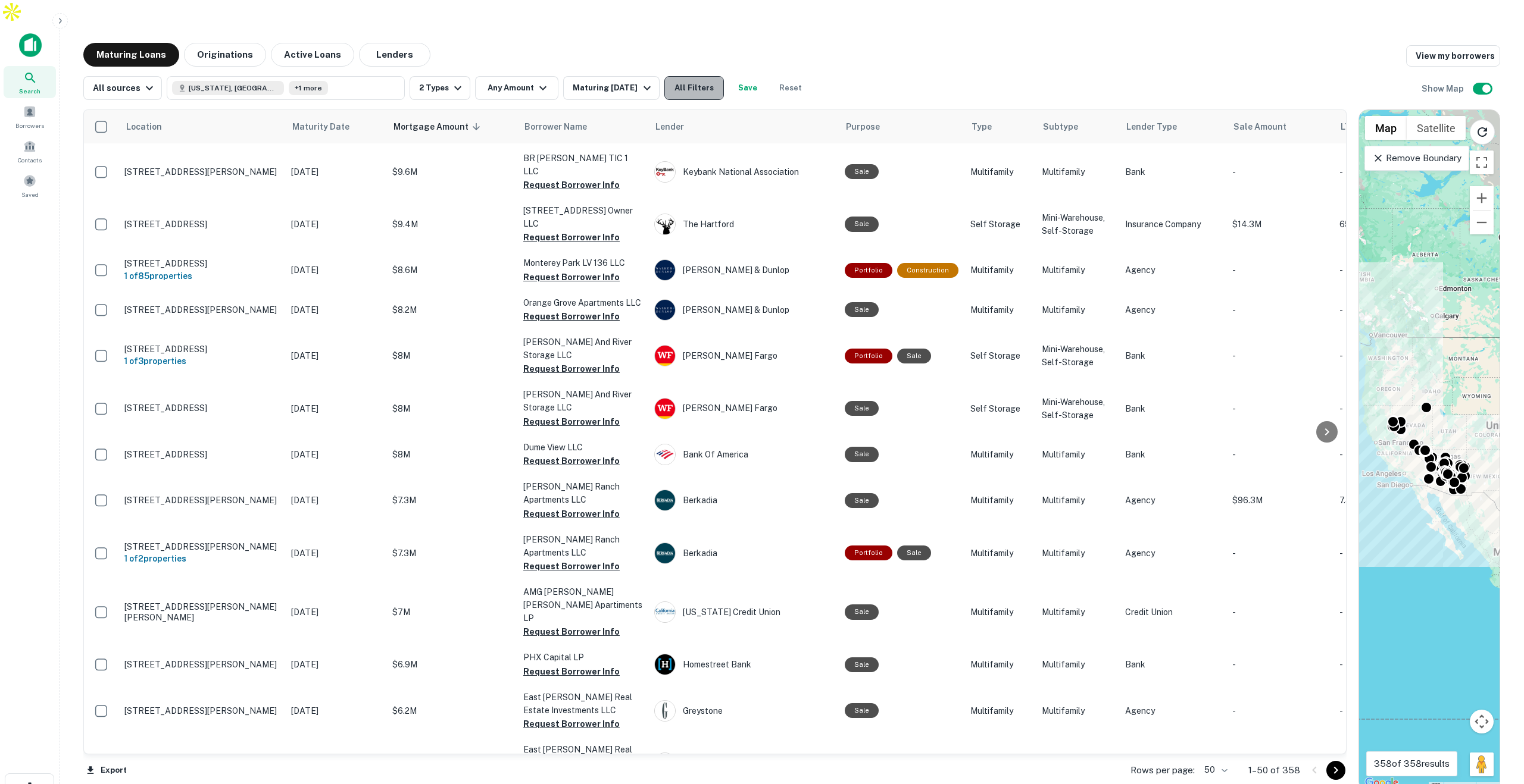
click at [703, 76] on button "All Filters" at bounding box center [694, 88] width 60 height 24
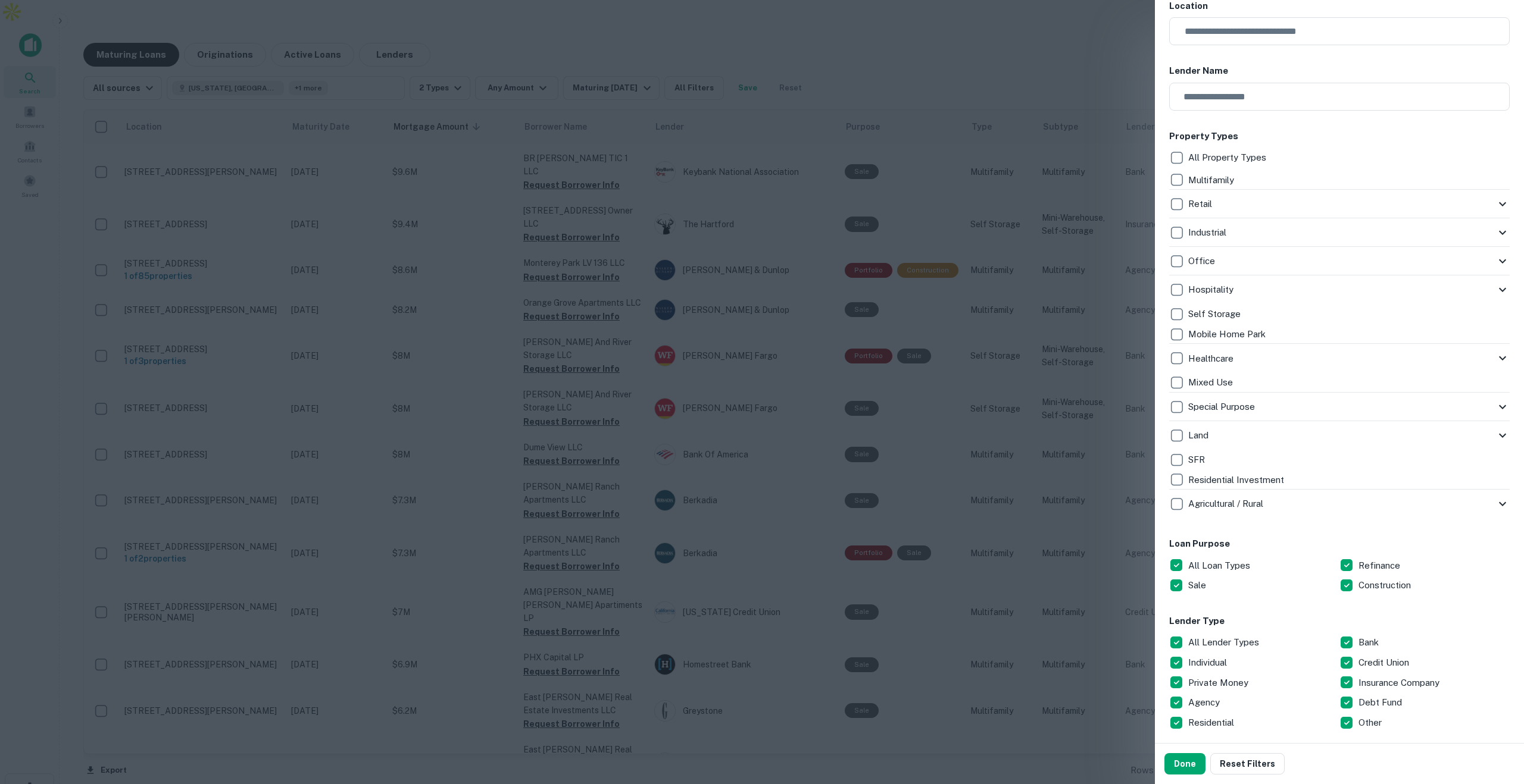
scroll to position [198, 0]
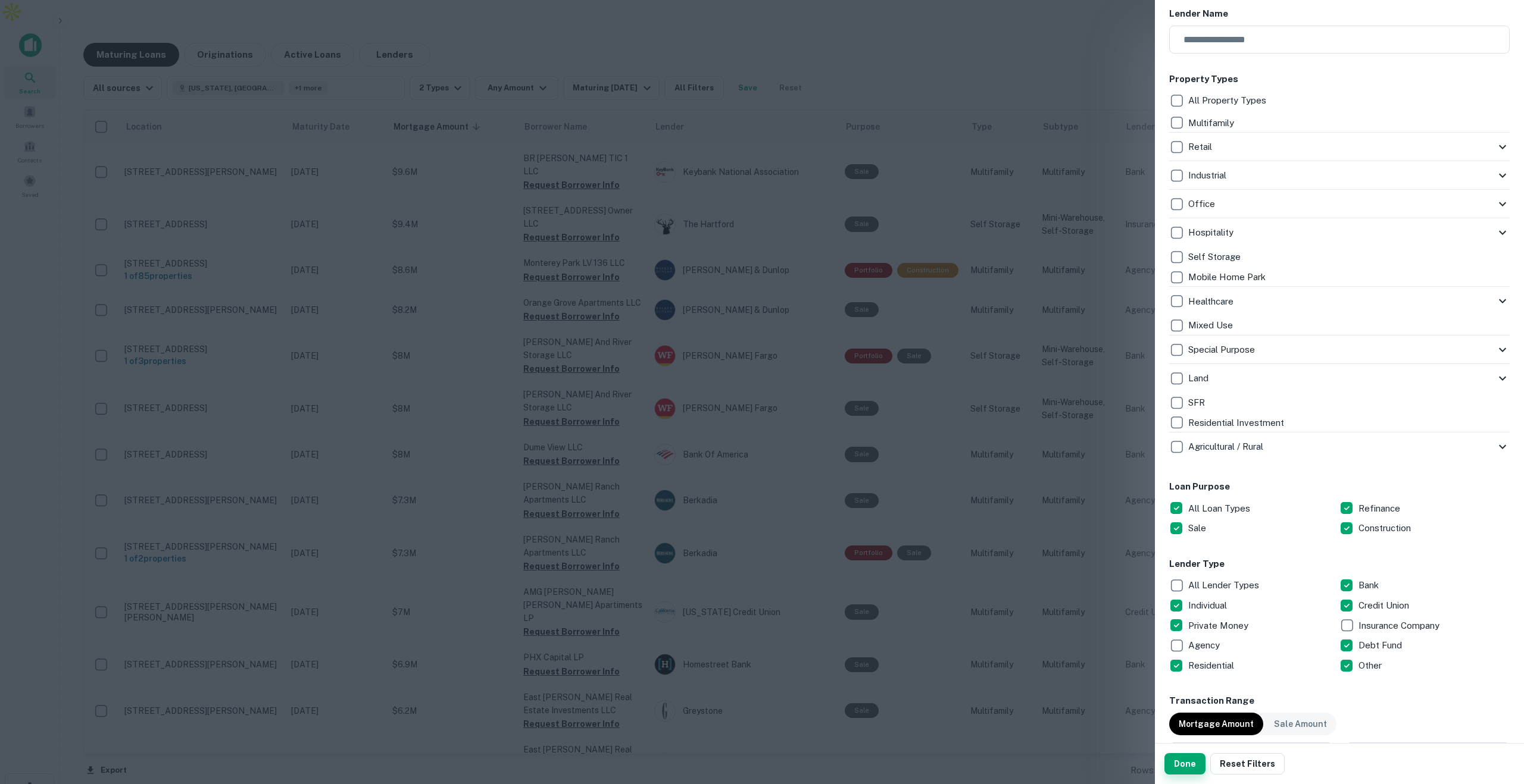
click at [1185, 763] on button "Done" at bounding box center [1185, 763] width 41 height 21
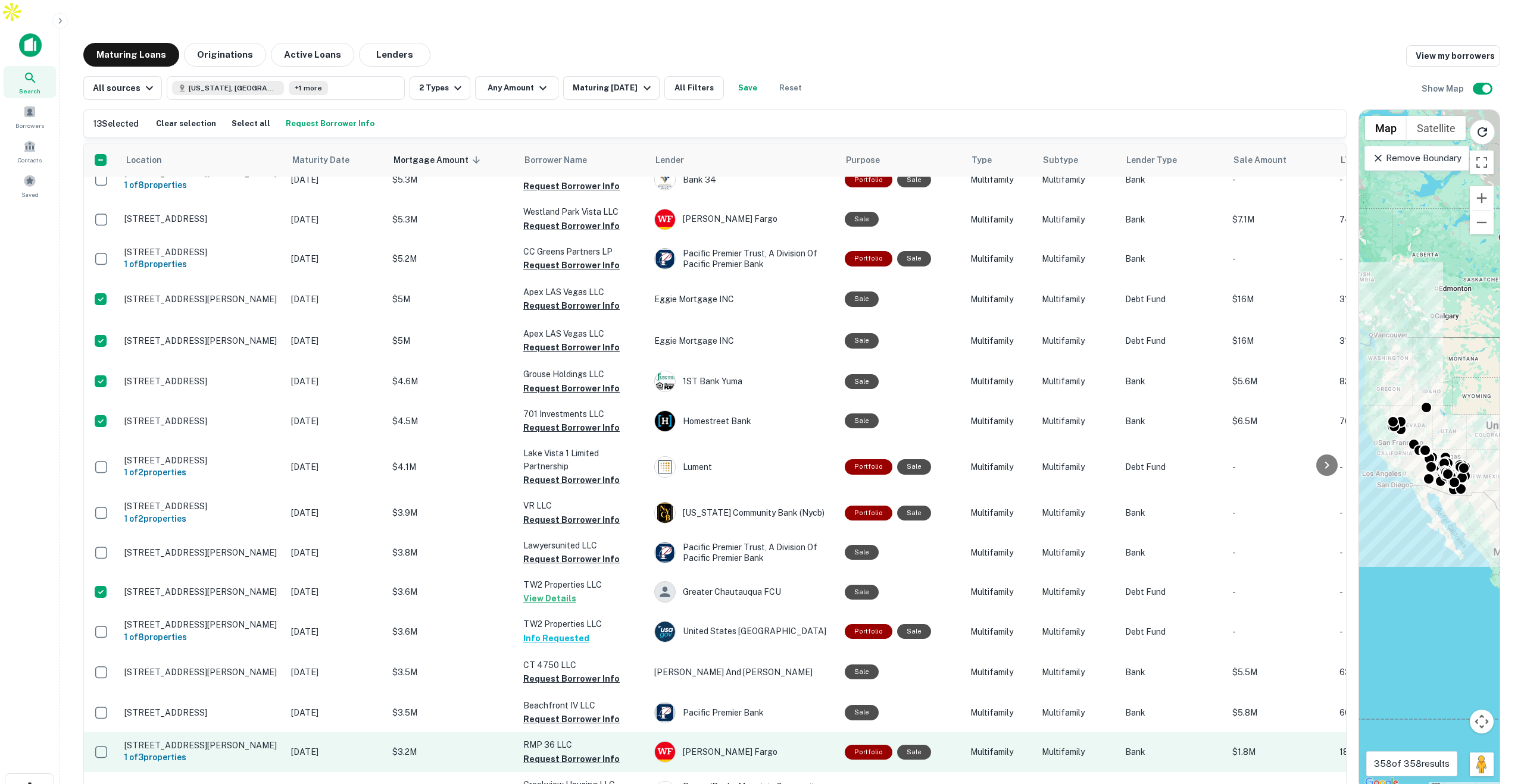
scroll to position [1067, 0]
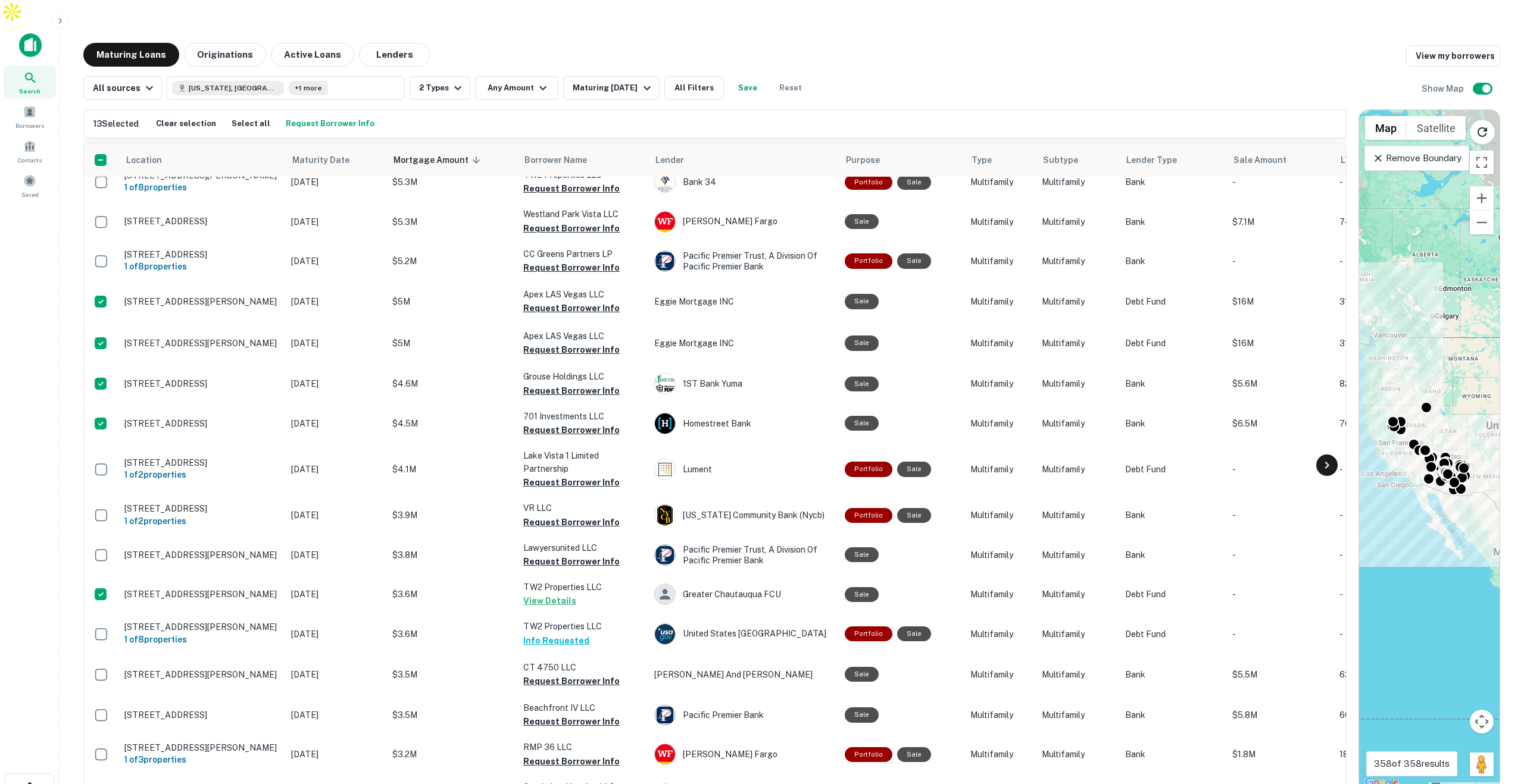
click at [1326, 461] on icon at bounding box center [1327, 465] width 4 height 7
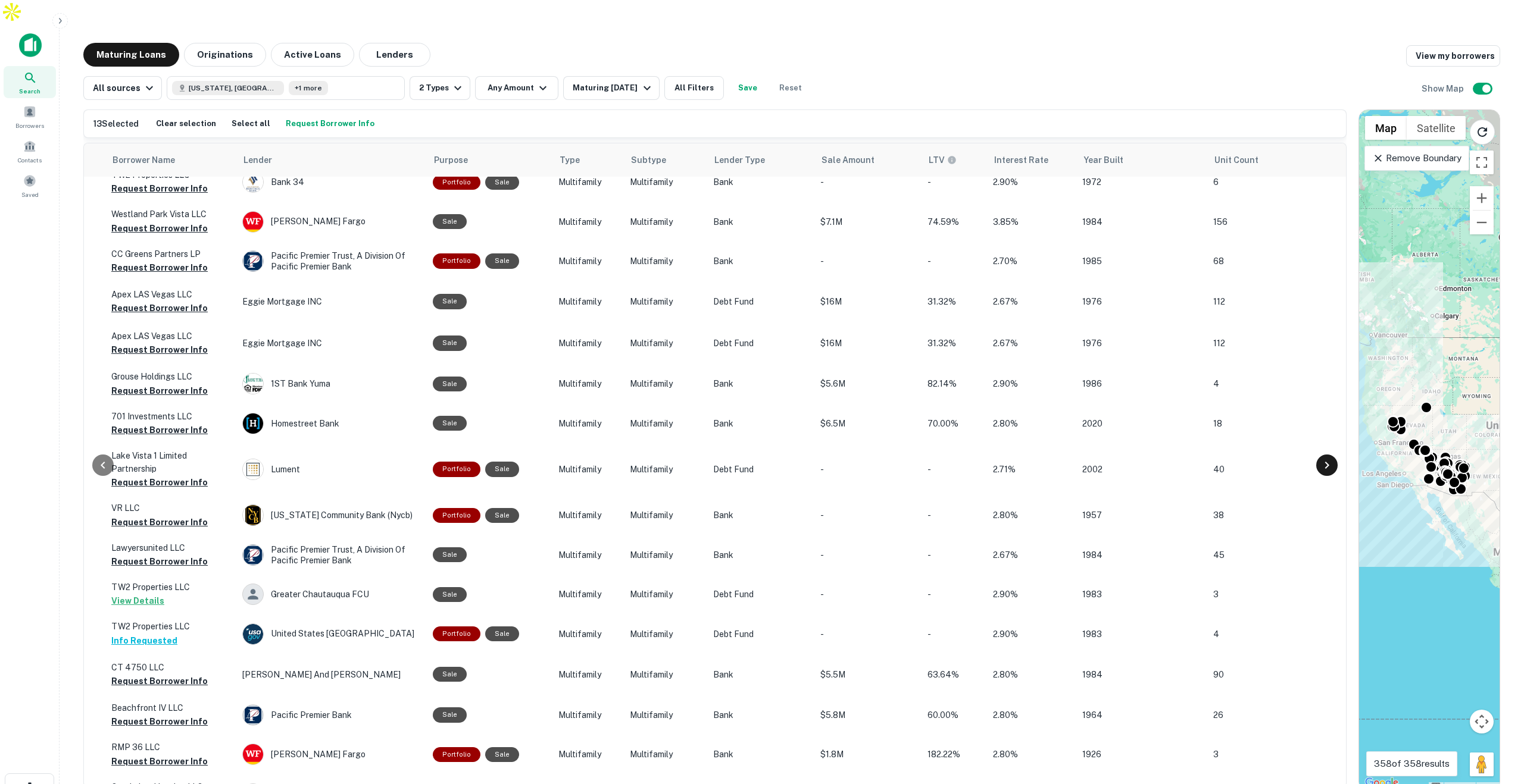
scroll to position [1067, 441]
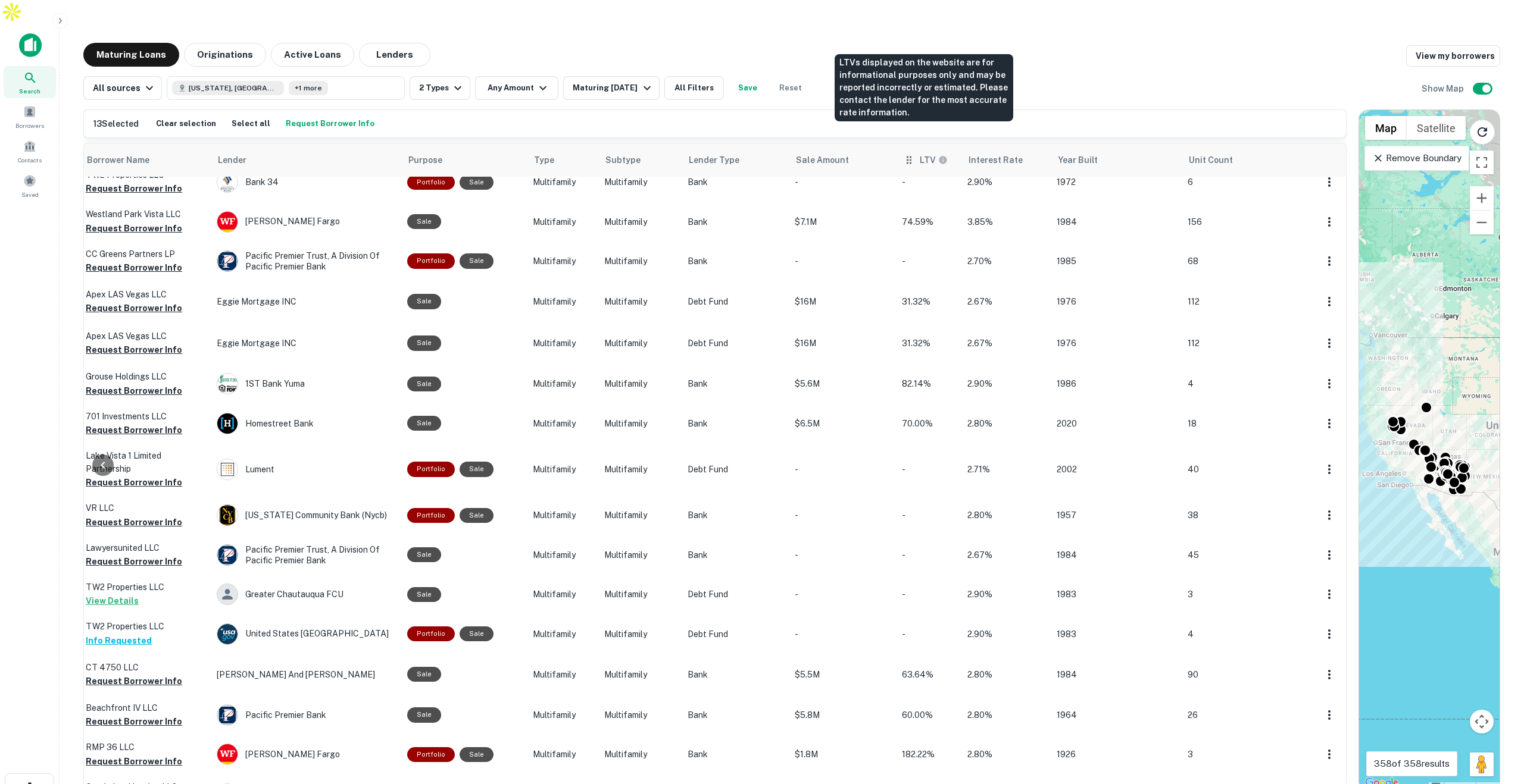
click at [920, 154] on h6 "LTV" at bounding box center [928, 160] width 16 height 13
click at [1055, 67] on div "All sources Arizona, USA +1 more 2 Types Any Amount Maturing In 120 Days All Fi…" at bounding box center [791, 83] width 1417 height 33
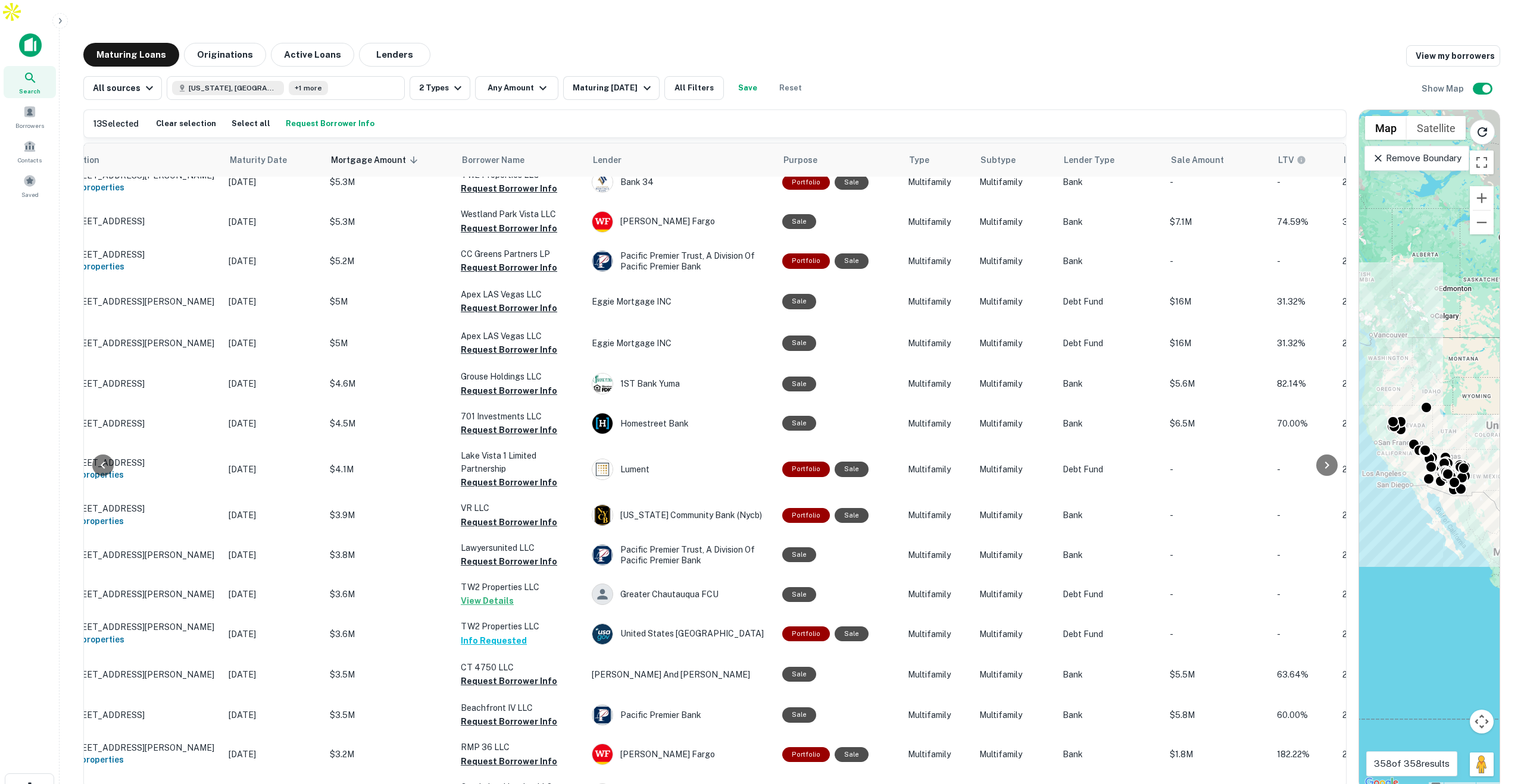
scroll to position [1067, 0]
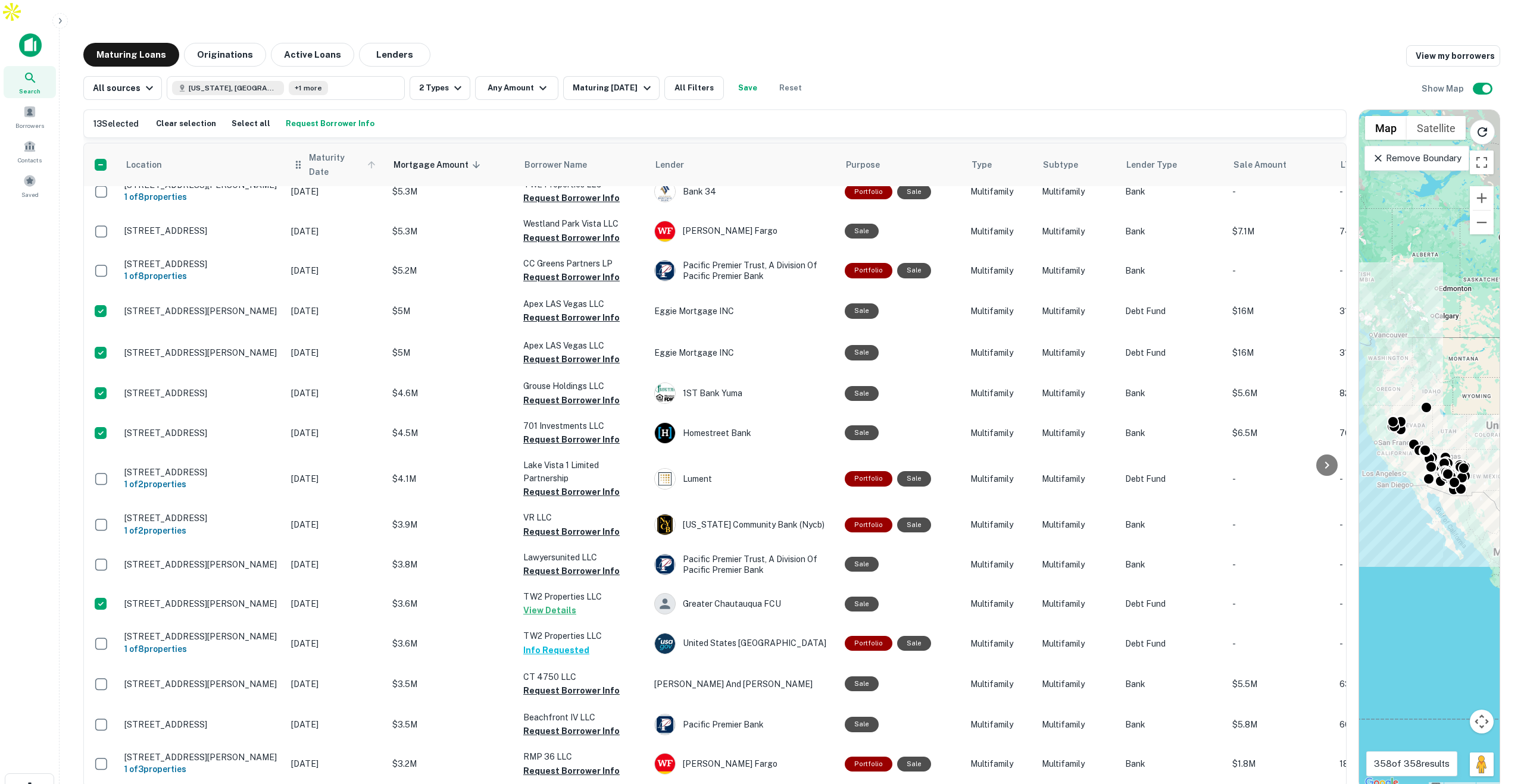
click at [329, 151] on span "Maturity Date" at bounding box center [344, 165] width 71 height 29
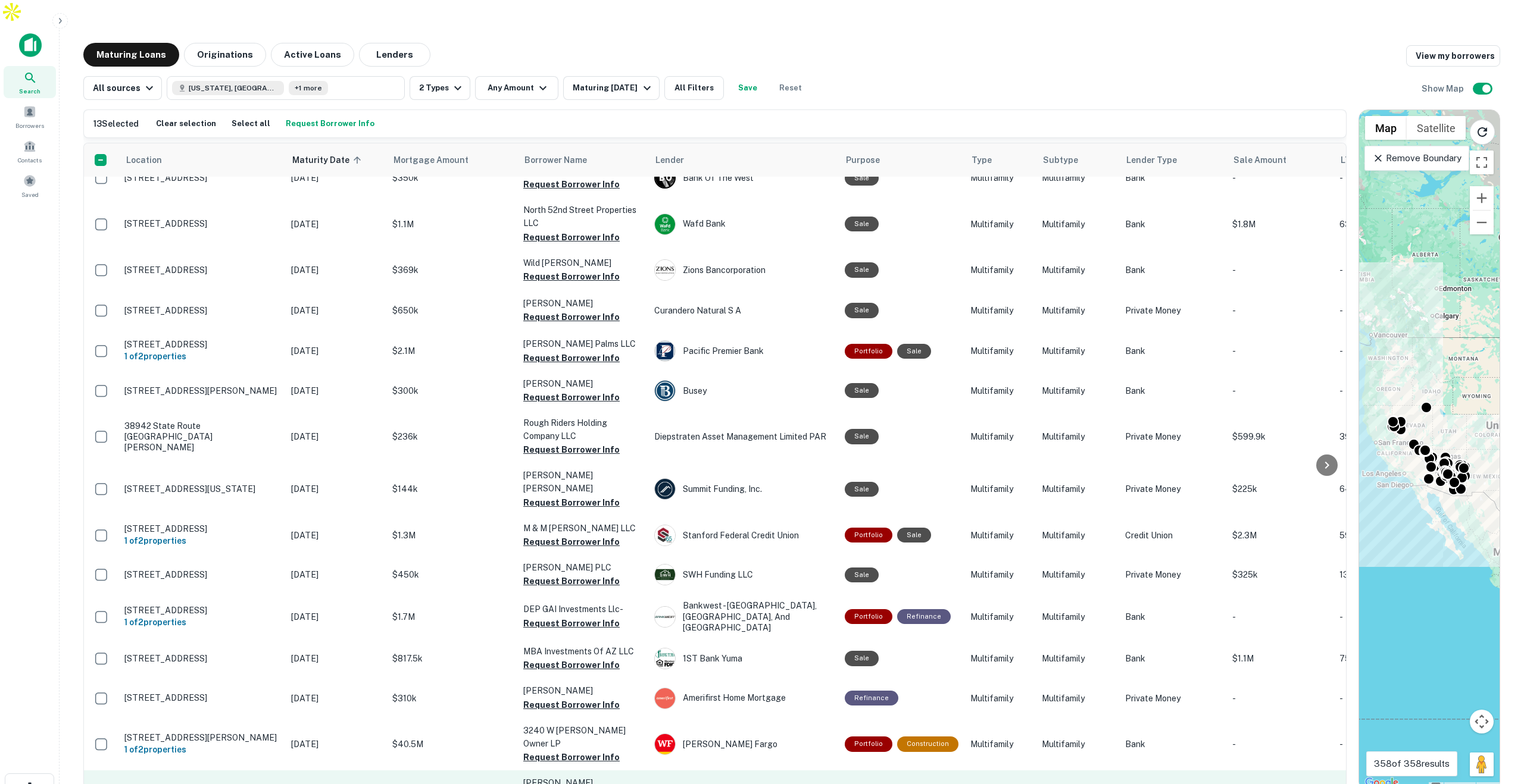
scroll to position [540, 0]
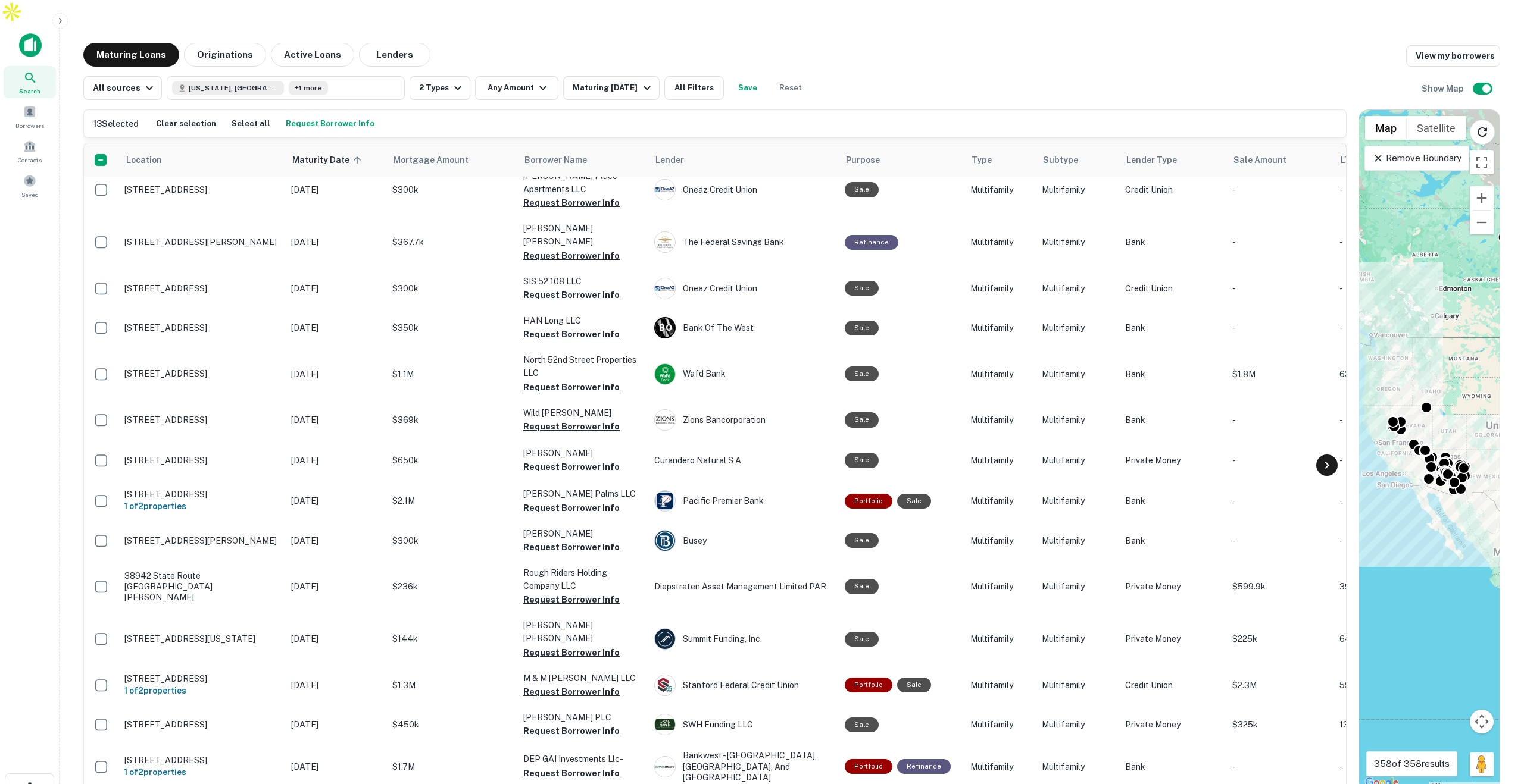
click at [1326, 458] on icon at bounding box center [1326, 465] width 14 height 14
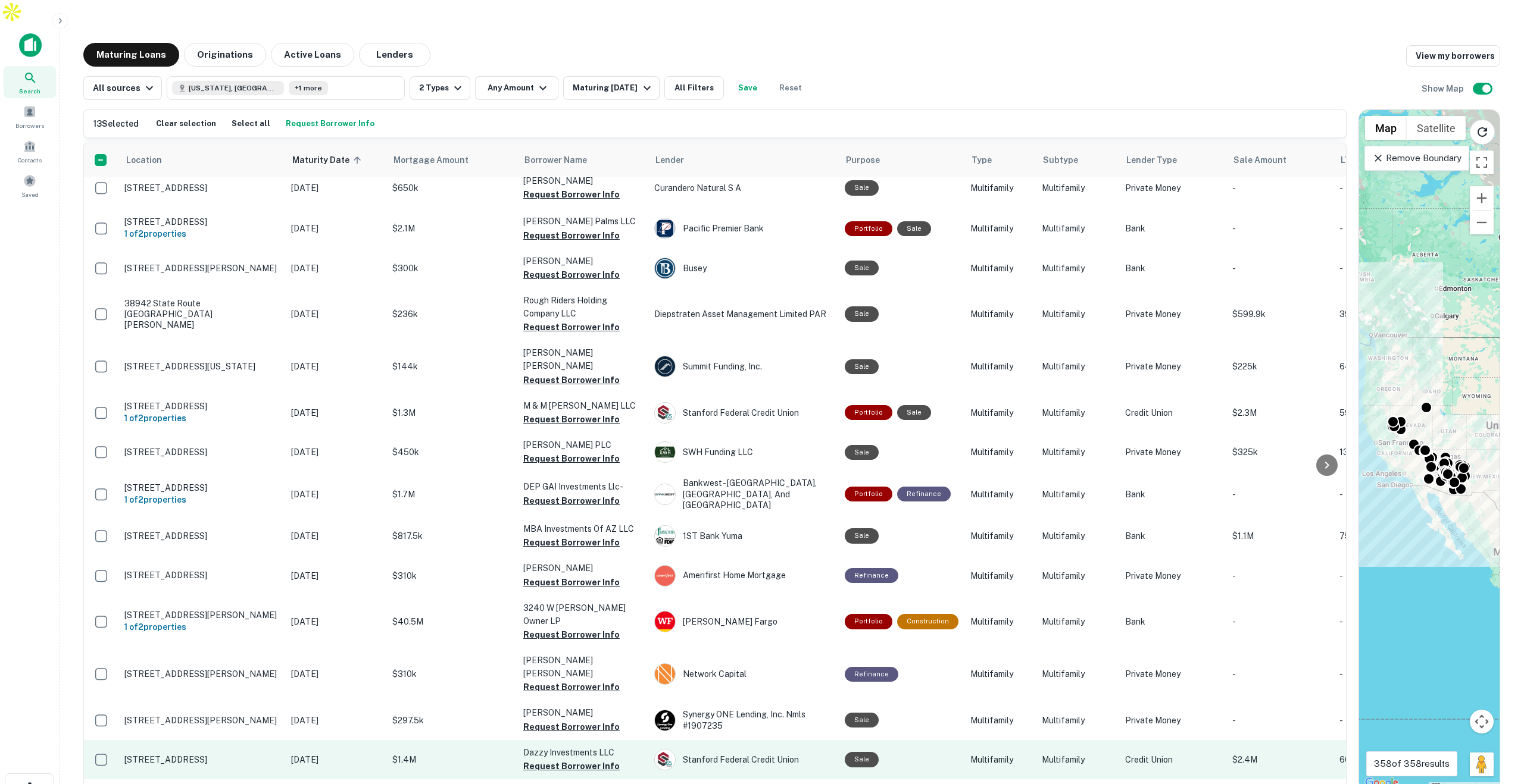
scroll to position [824, 0]
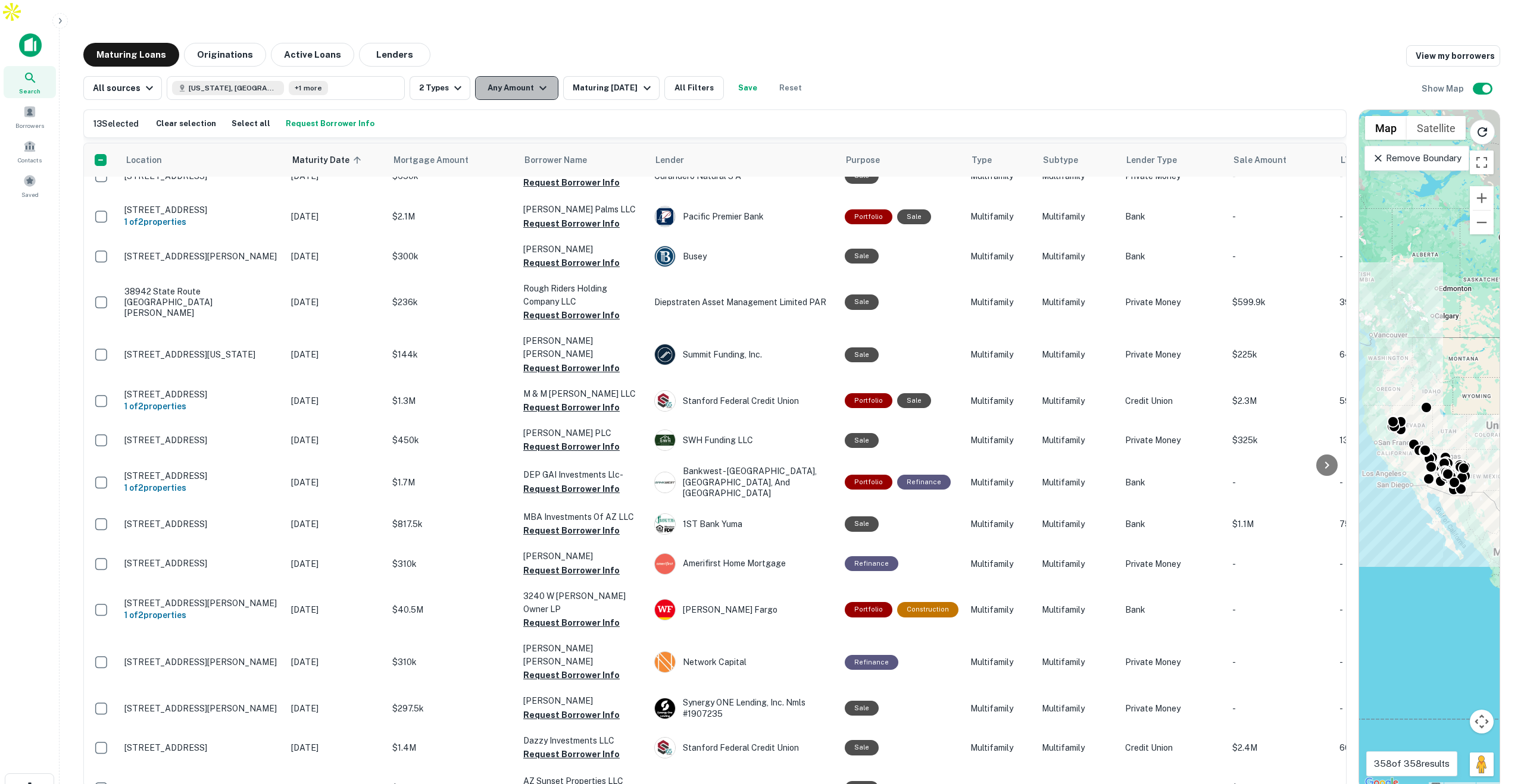
click at [536, 81] on icon "button" at bounding box center [543, 87] width 14 height 14
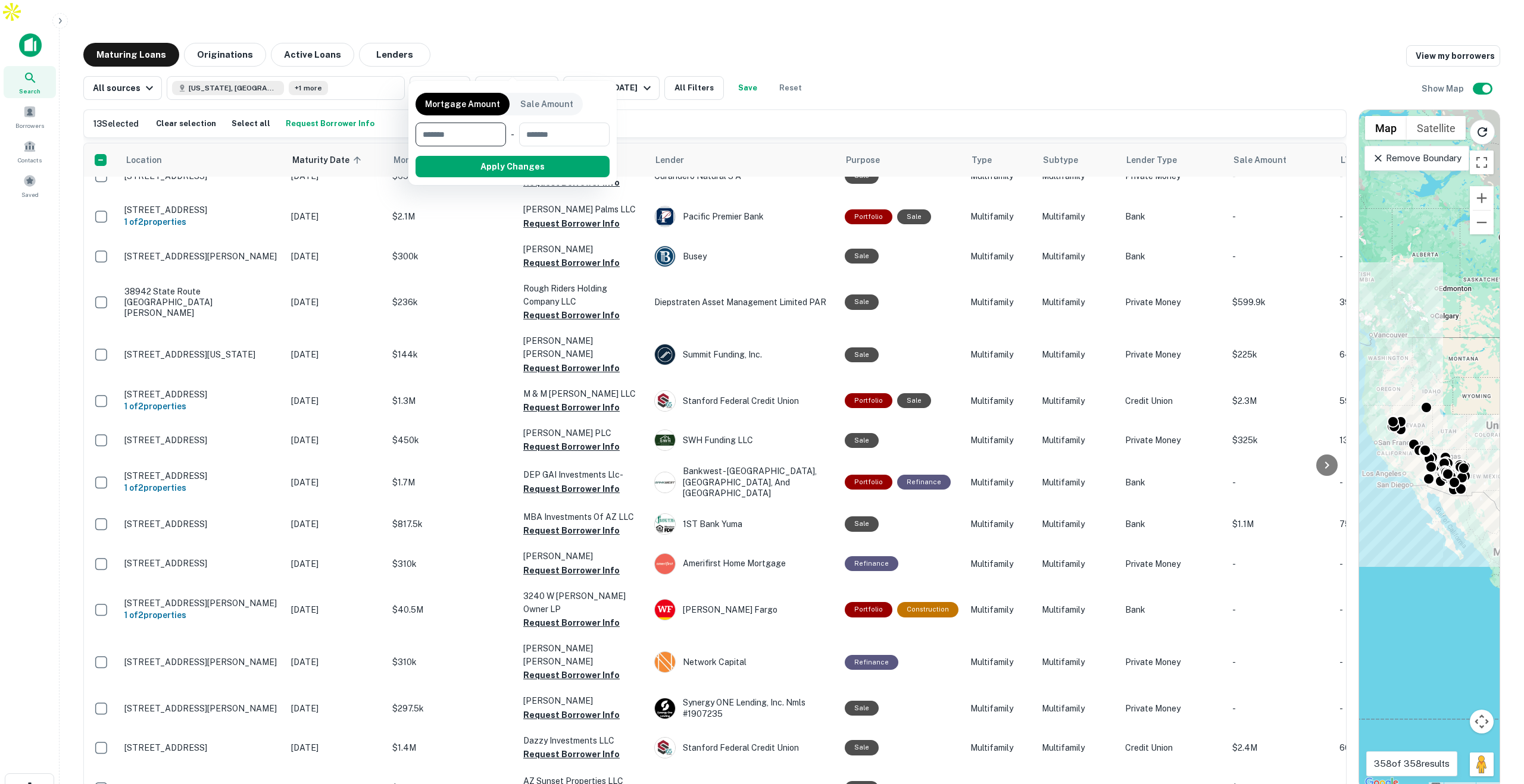
click at [464, 135] on input "number" at bounding box center [457, 134] width 82 height 24
type input "*******"
type input "********"
click at [509, 167] on button "Apply Changes" at bounding box center [534, 166] width 151 height 21
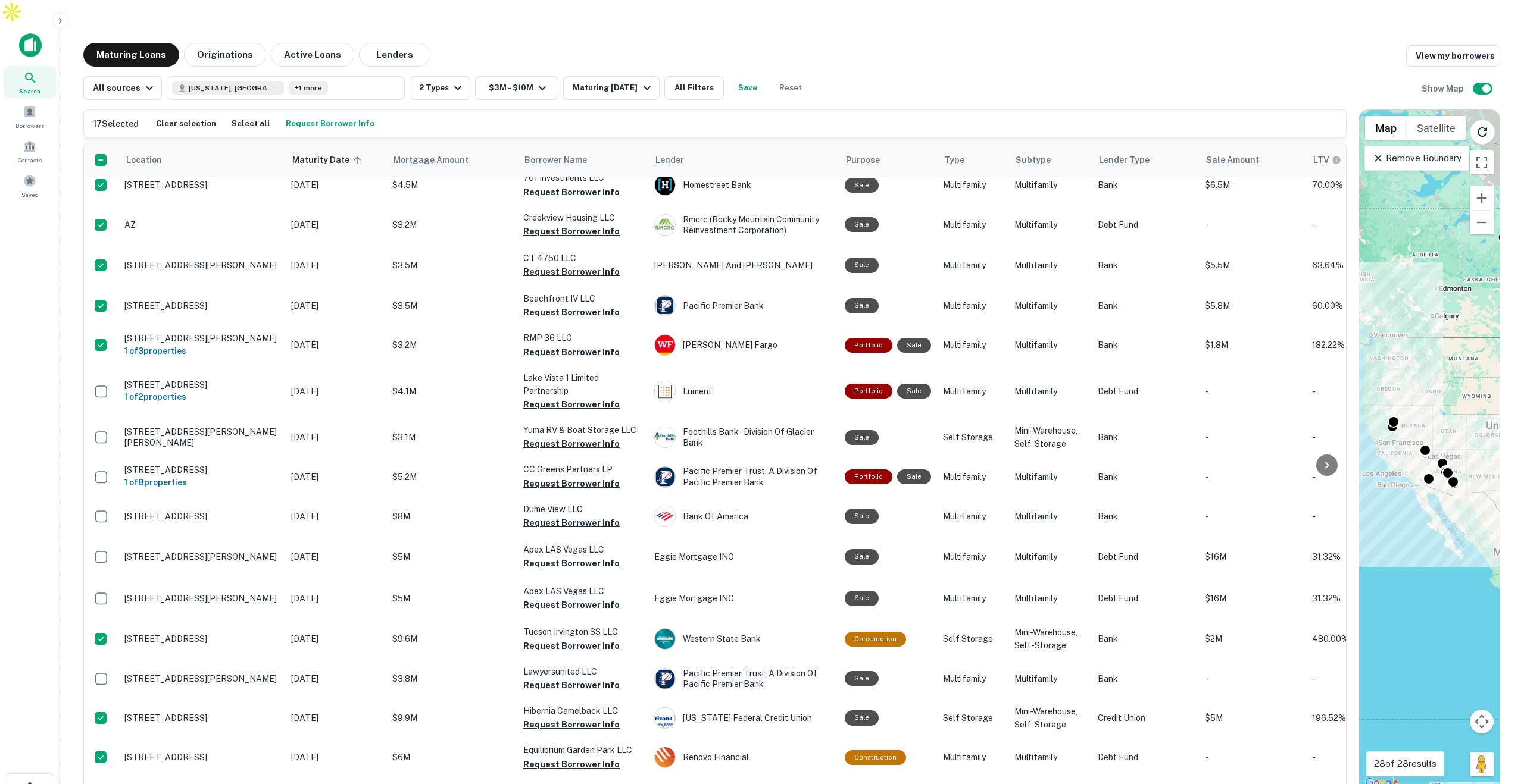
scroll to position [550, 0]
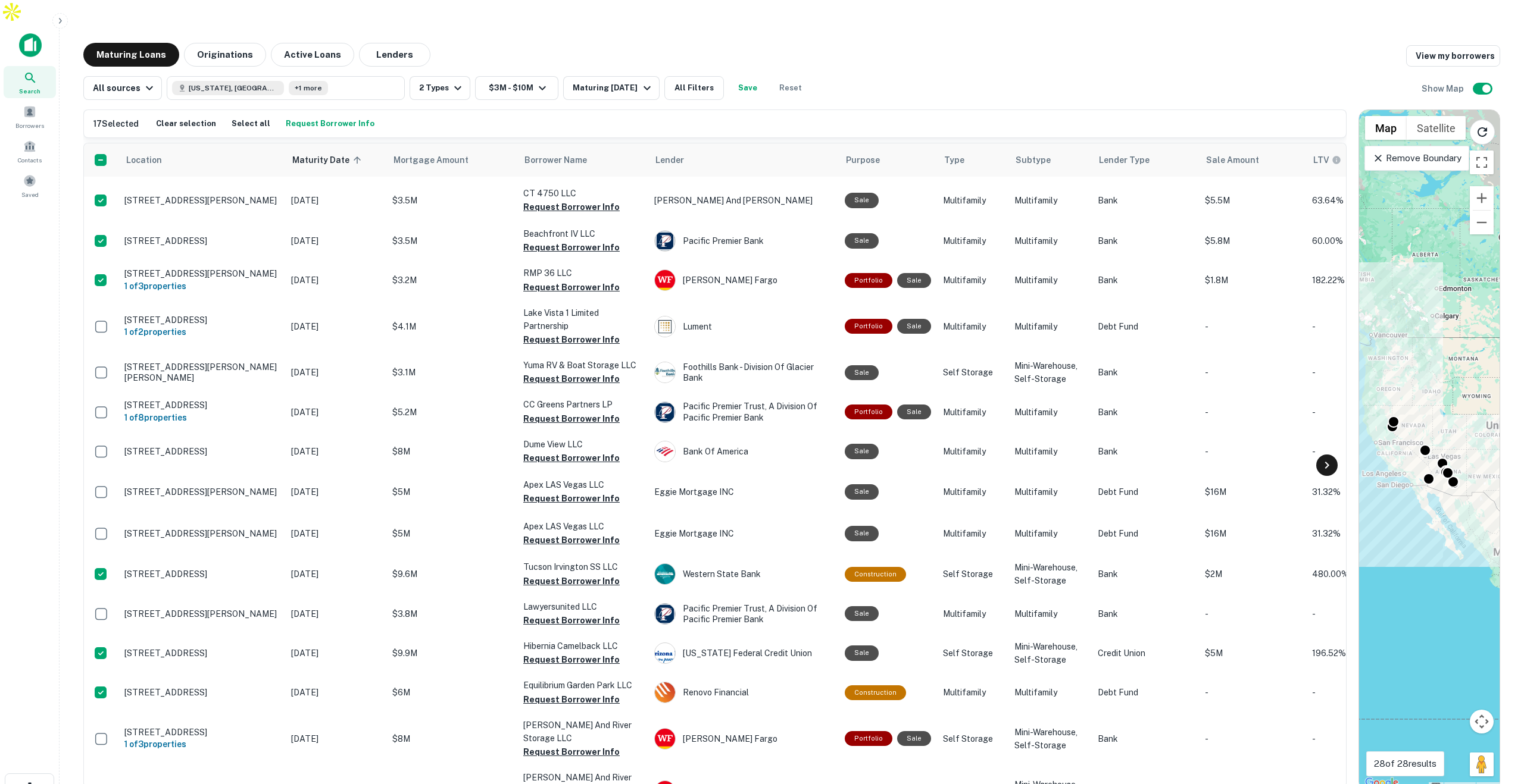
click at [1329, 458] on icon at bounding box center [1326, 465] width 14 height 14
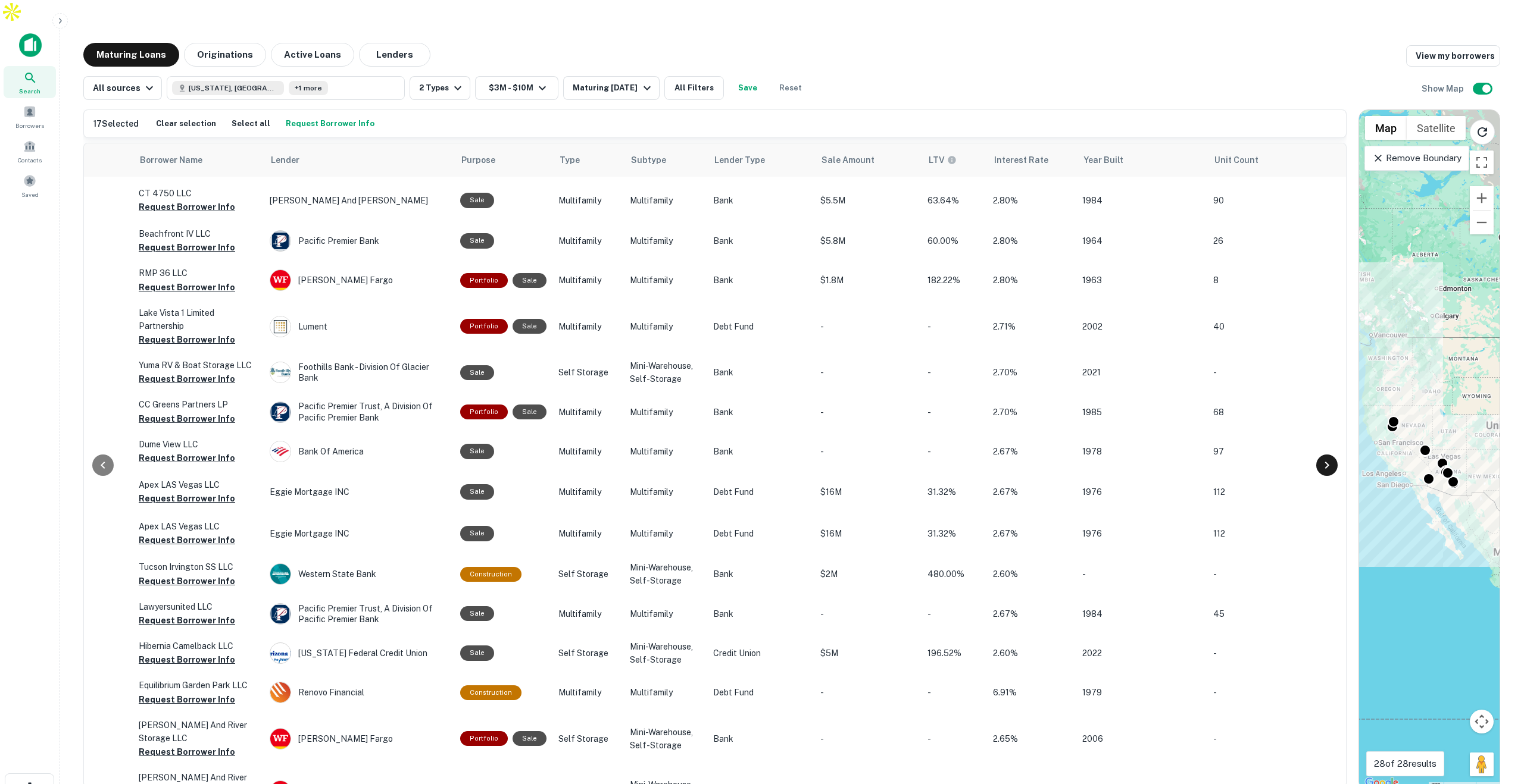
scroll to position [550, 415]
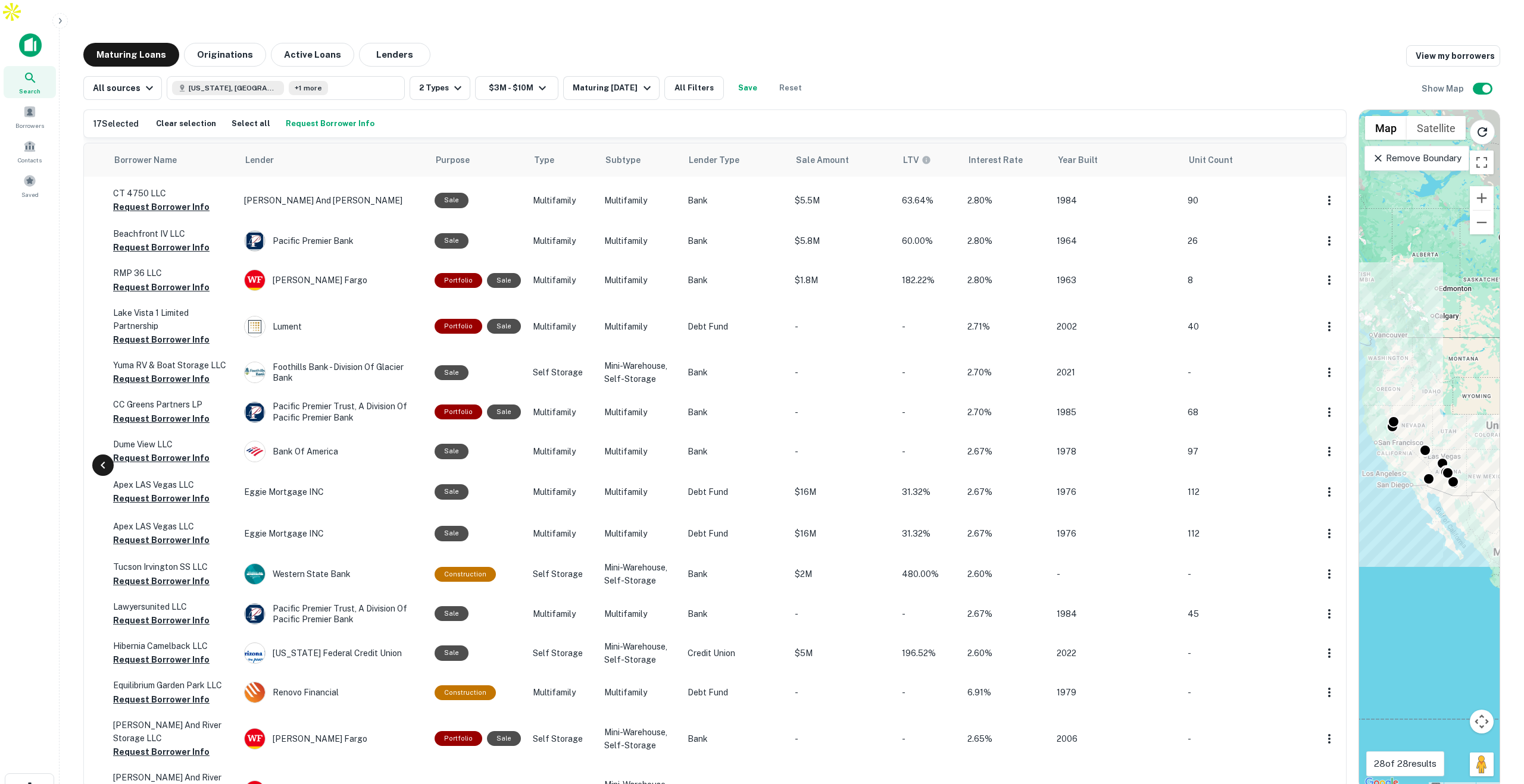
click at [105, 458] on icon at bounding box center [102, 465] width 14 height 14
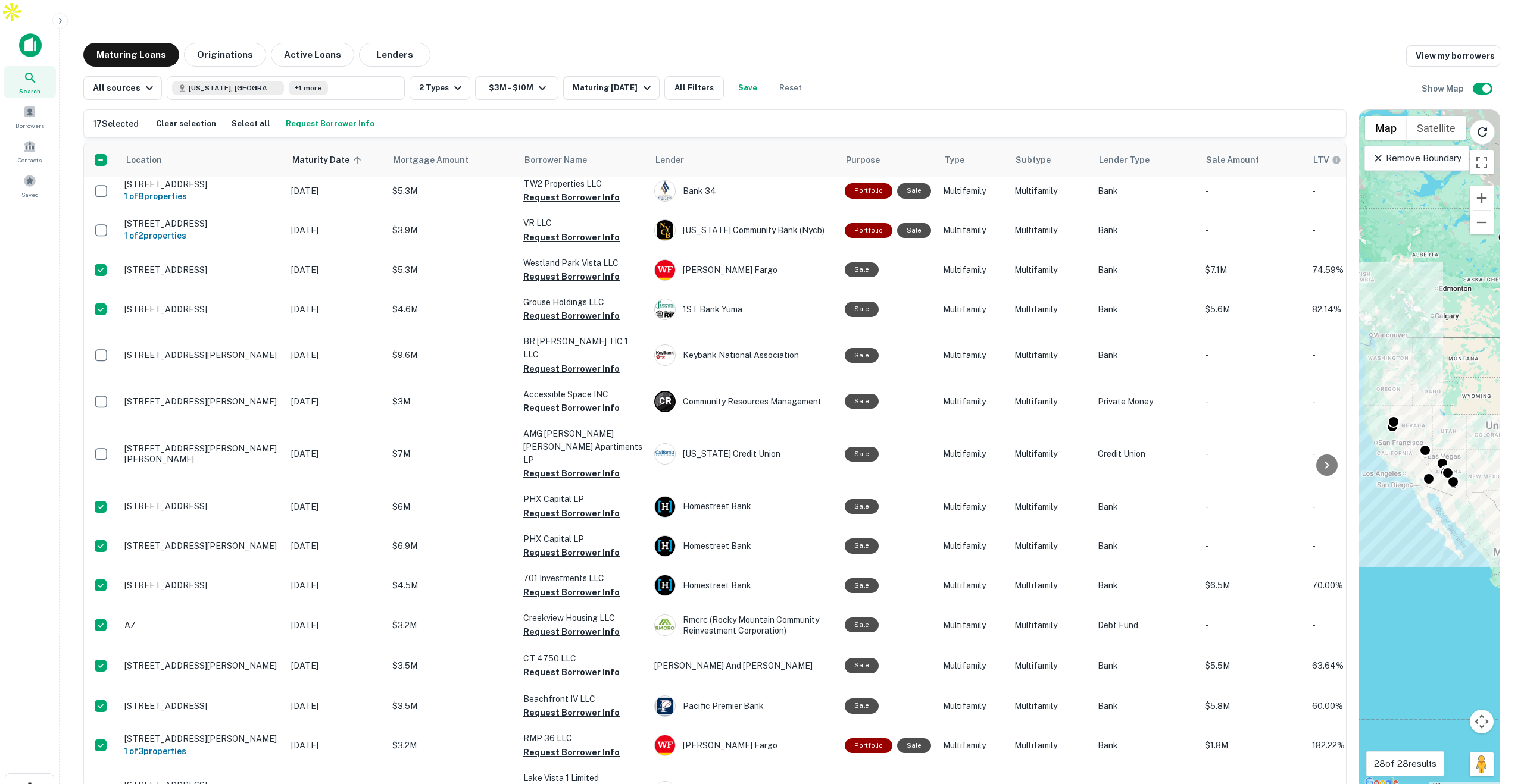
scroll to position [0, 0]
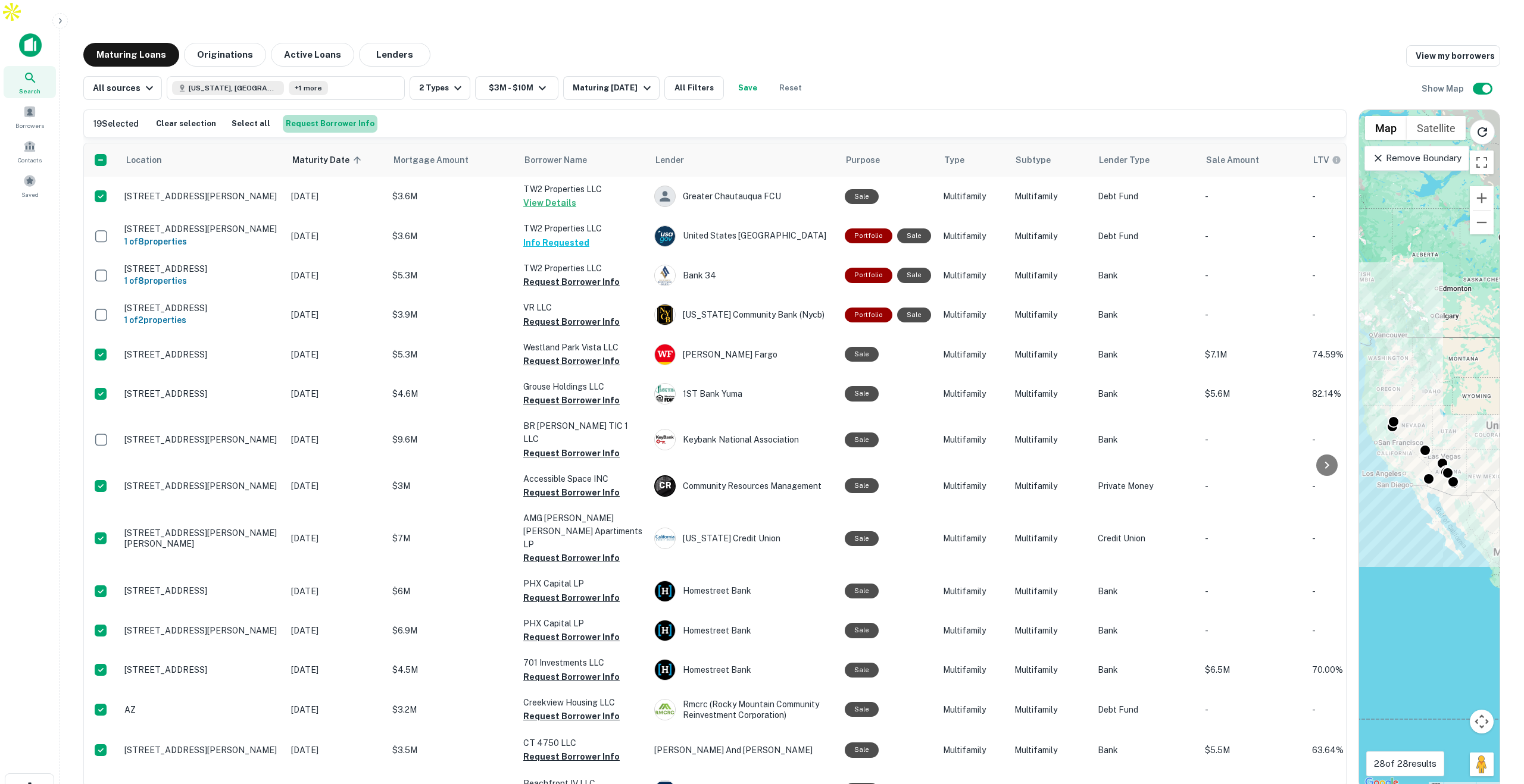
click at [333, 115] on button "Request Borrower Info" at bounding box center [330, 123] width 95 height 18
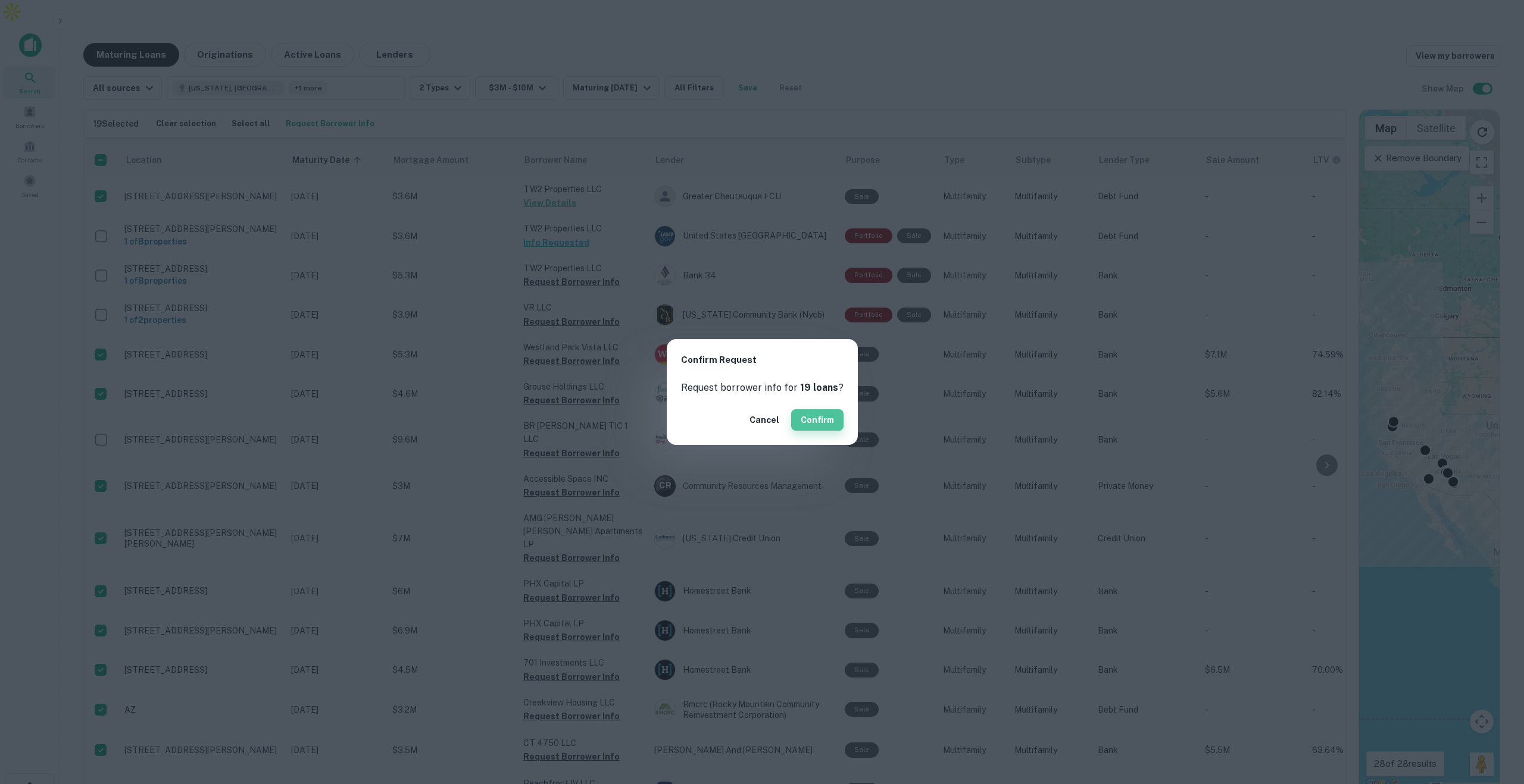
click at [809, 421] on button "Confirm" at bounding box center [817, 420] width 52 height 21
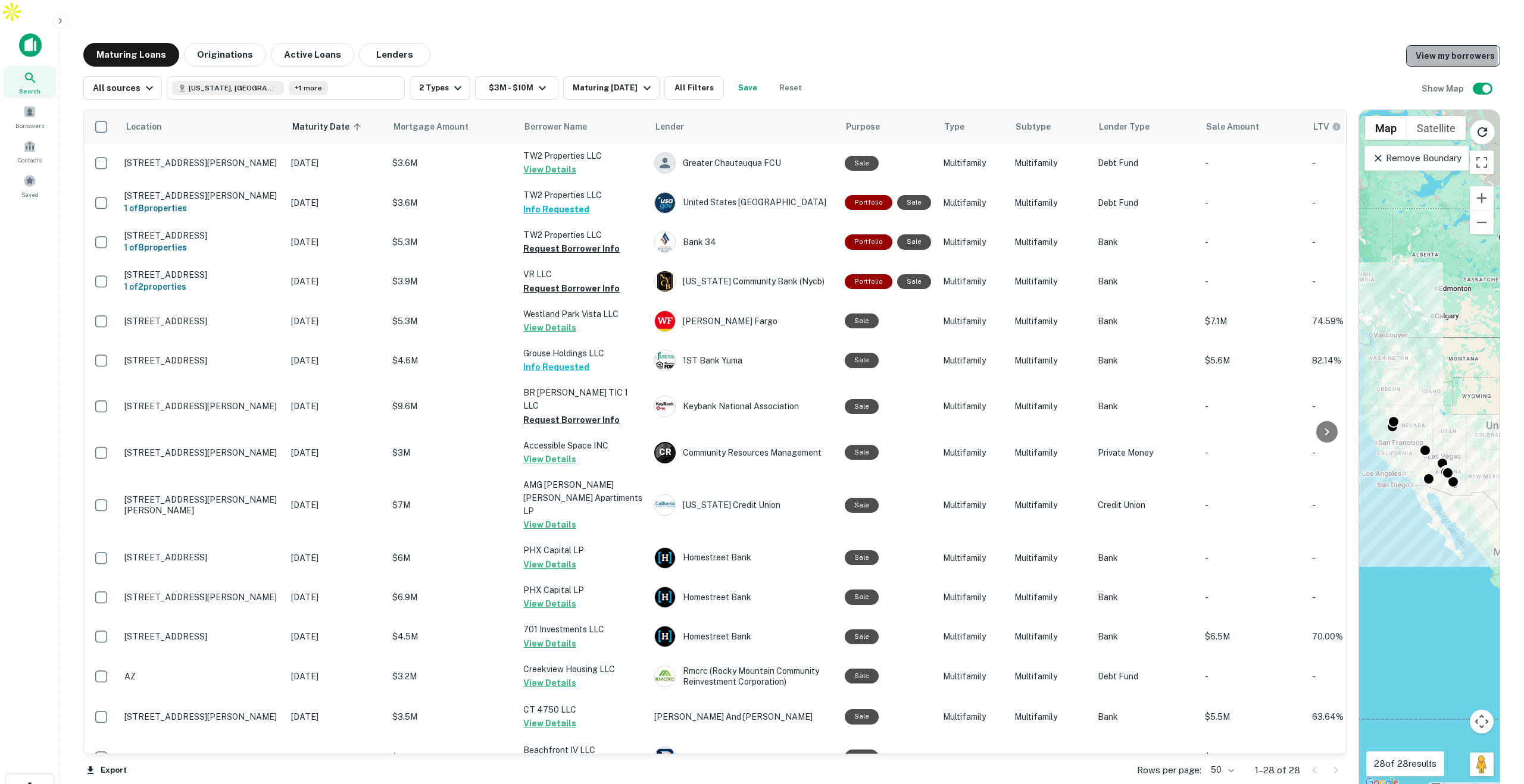
click at [1433, 46] on link "View my borrowers" at bounding box center [1453, 56] width 94 height 21
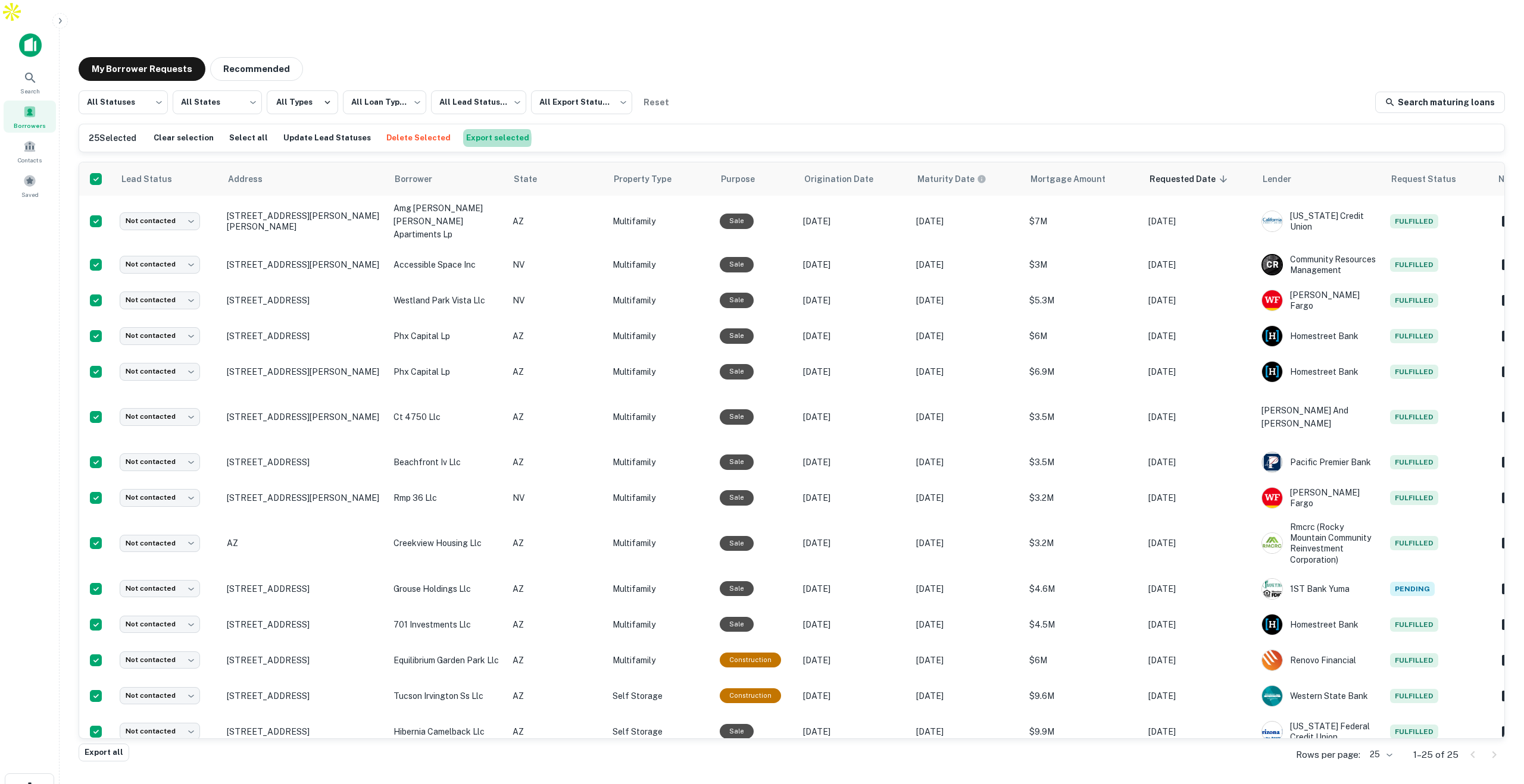
click at [476, 129] on button "Export selected" at bounding box center [498, 138] width 69 height 18
